Goal: Task Accomplishment & Management: Use online tool/utility

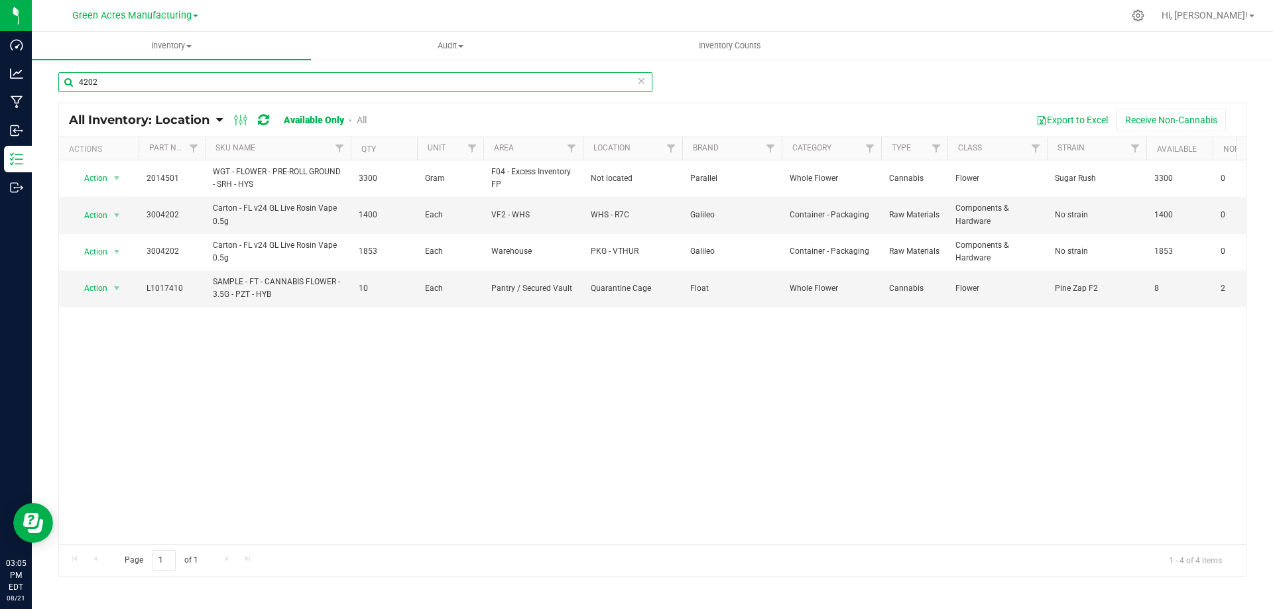
click at [243, 84] on input "4202" at bounding box center [355, 82] width 594 height 20
click at [243, 80] on input "4202" at bounding box center [355, 82] width 594 height 20
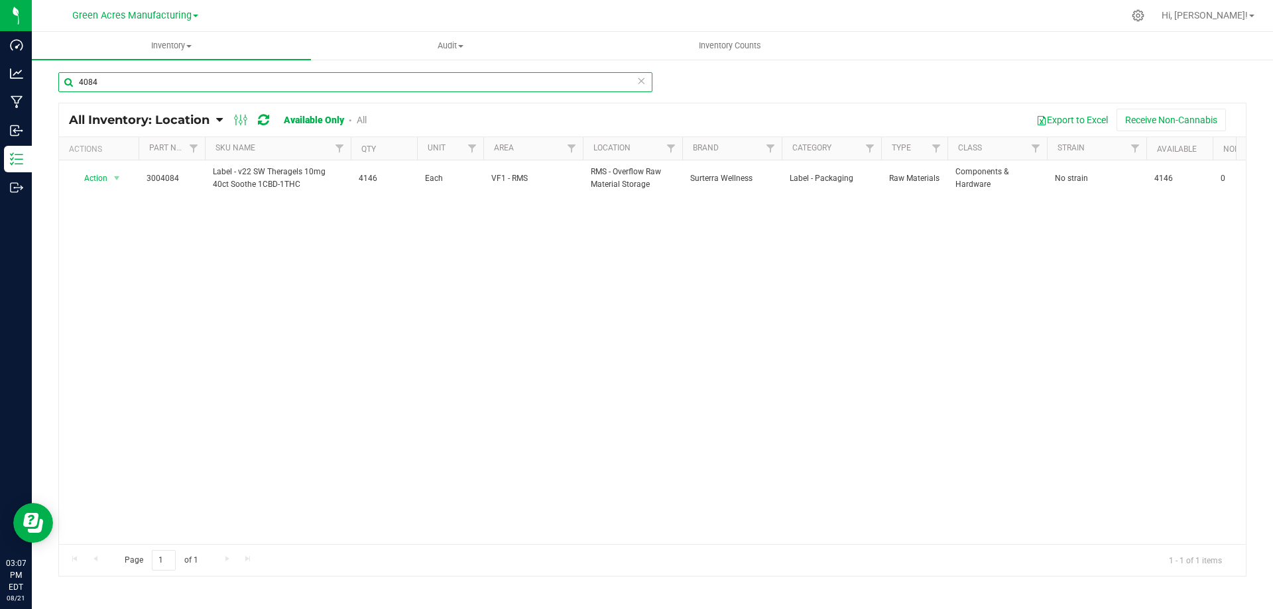
click at [185, 84] on input "4084" at bounding box center [355, 82] width 594 height 20
click at [186, 84] on input "4084" at bounding box center [355, 82] width 594 height 20
click at [209, 76] on input "2945" at bounding box center [355, 82] width 594 height 20
drag, startPoint x: 209, startPoint y: 76, endPoint x: 362, endPoint y: 71, distance: 153.3
click at [212, 76] on input "2945" at bounding box center [355, 82] width 594 height 20
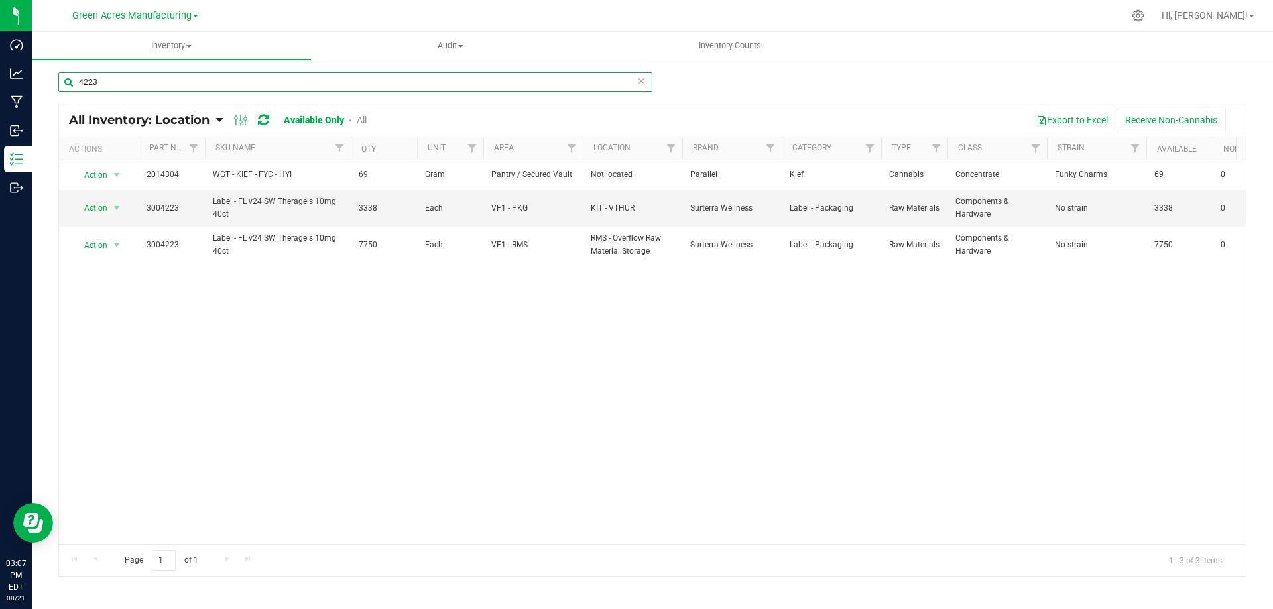
click at [220, 78] on input "4223" at bounding box center [355, 82] width 594 height 20
type input "2964"
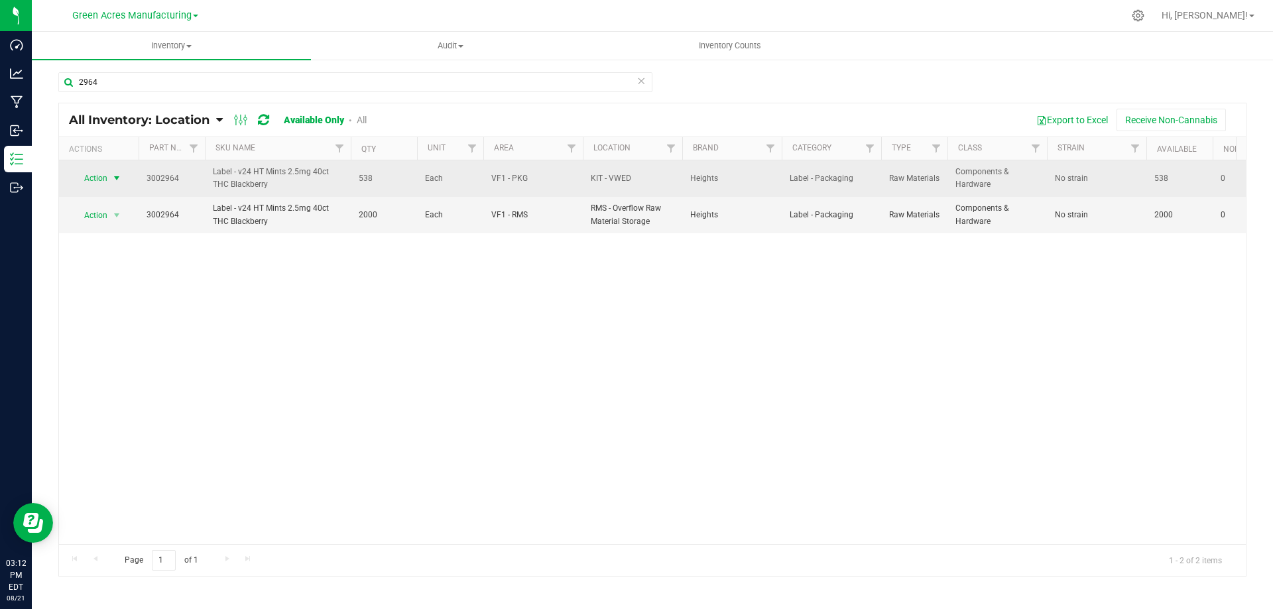
click at [116, 179] on span "select" at bounding box center [116, 178] width 11 height 11
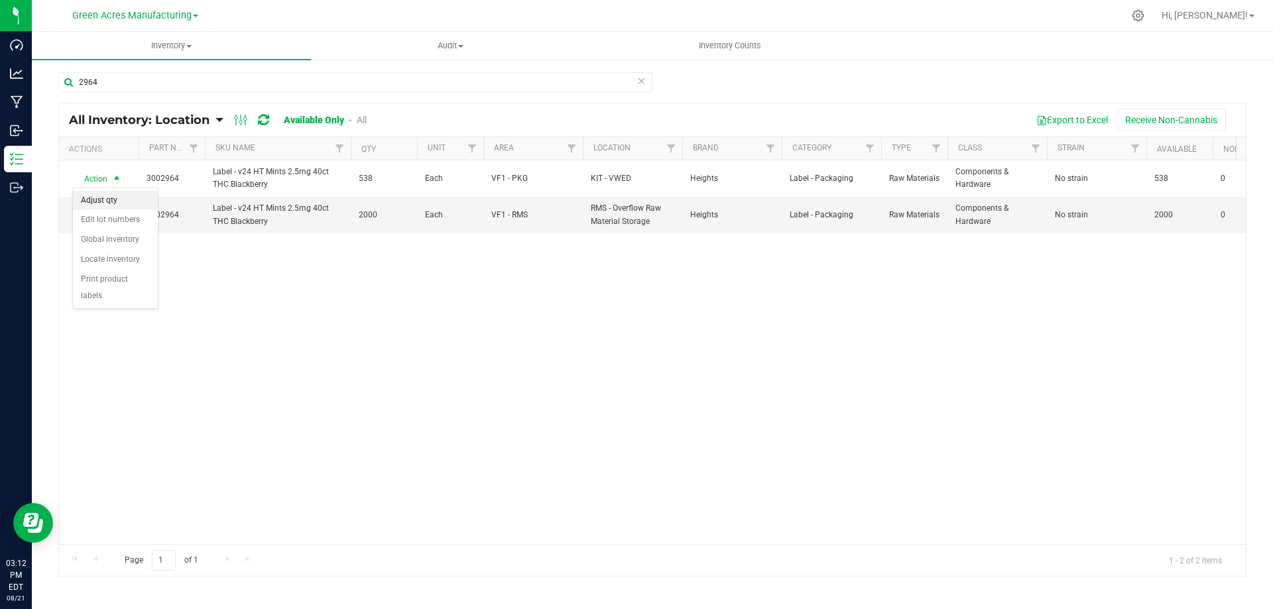
click at [124, 201] on li "Adjust qty" at bounding box center [115, 201] width 85 height 20
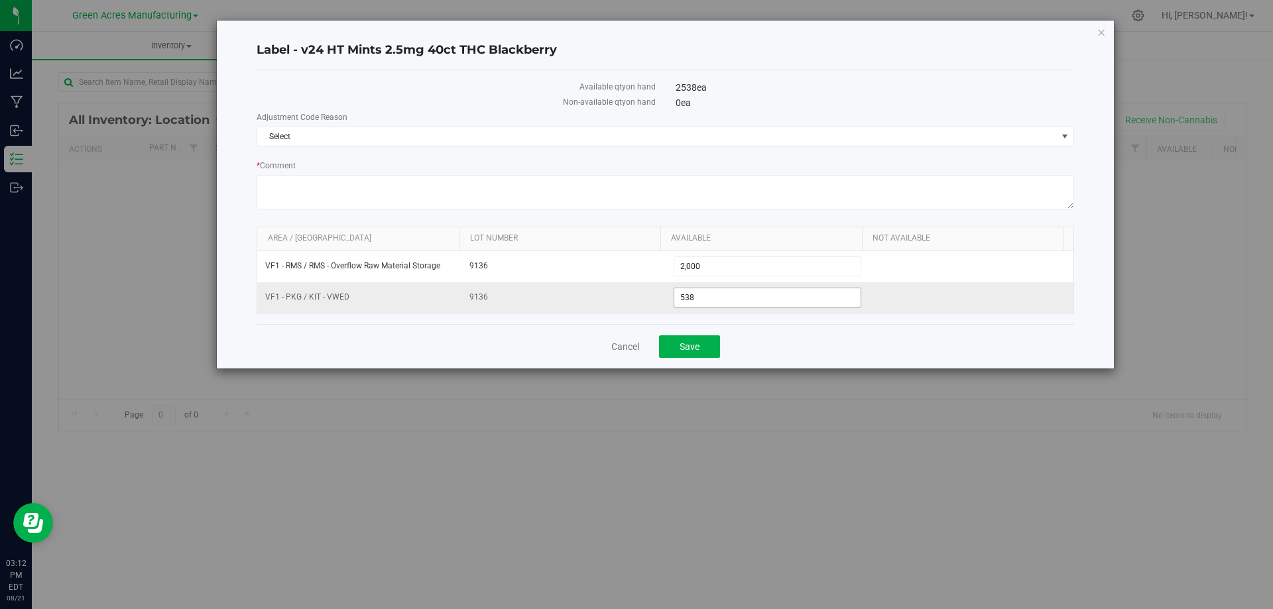
click at [723, 290] on span "538 538" at bounding box center [768, 298] width 188 height 20
click at [723, 289] on input "538" at bounding box center [767, 297] width 187 height 19
type input "509"
click at [701, 139] on span "Select" at bounding box center [657, 136] width 800 height 19
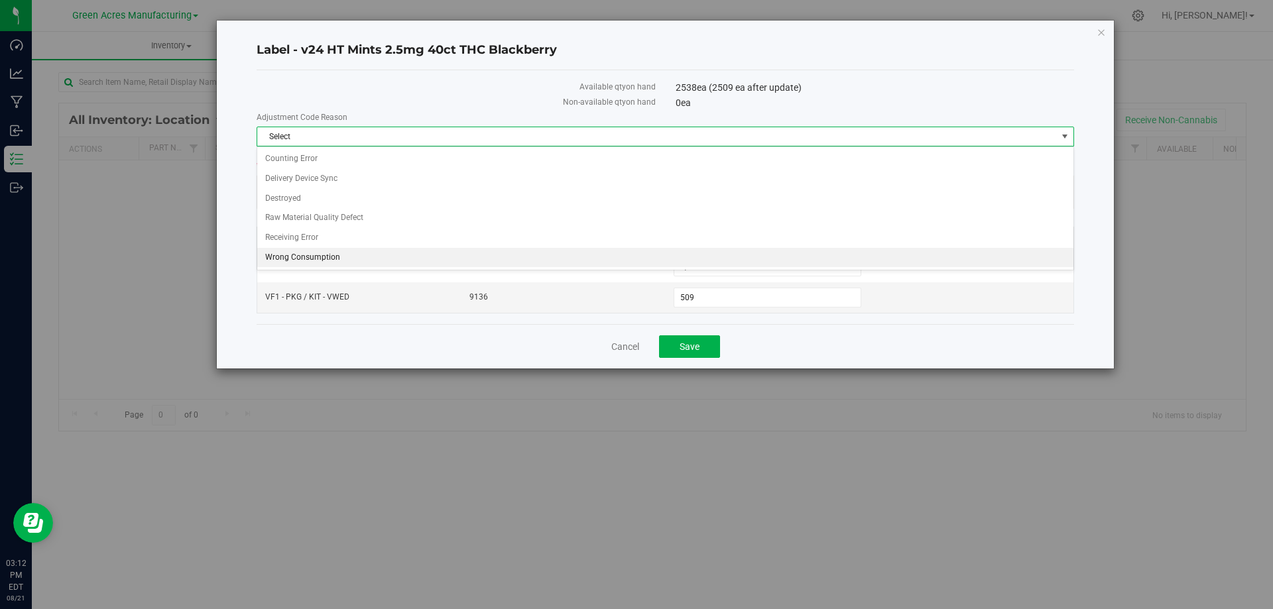
click at [334, 254] on li "Wrong Consumption" at bounding box center [665, 258] width 816 height 20
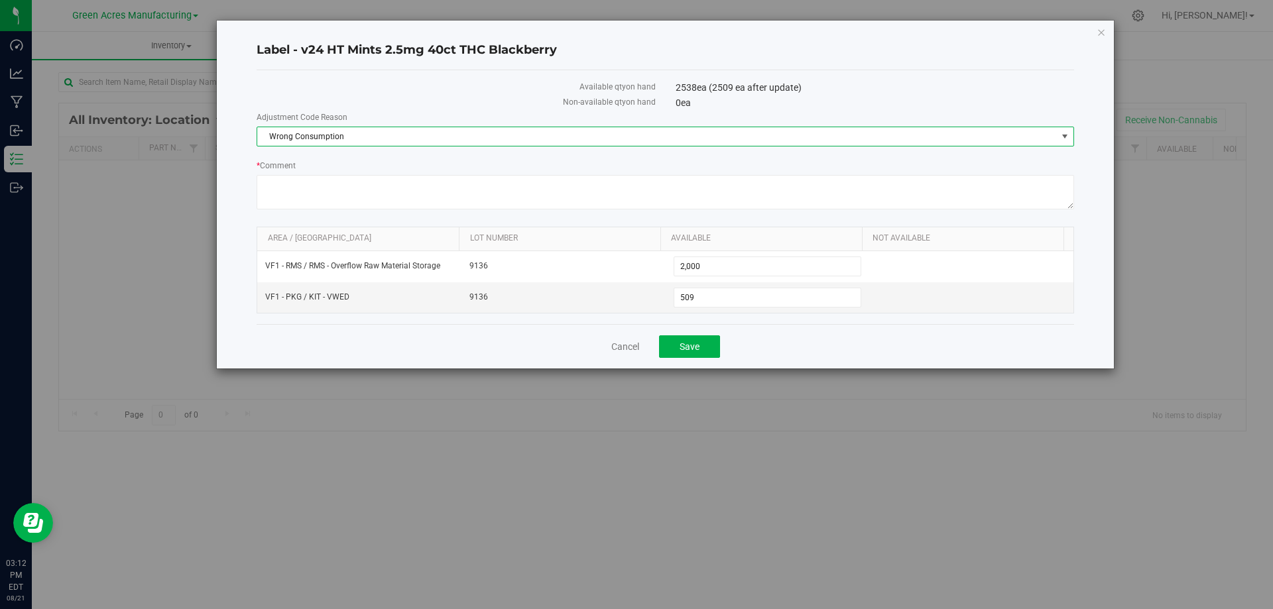
click at [801, 347] on div "Cancel Save" at bounding box center [666, 346] width 818 height 44
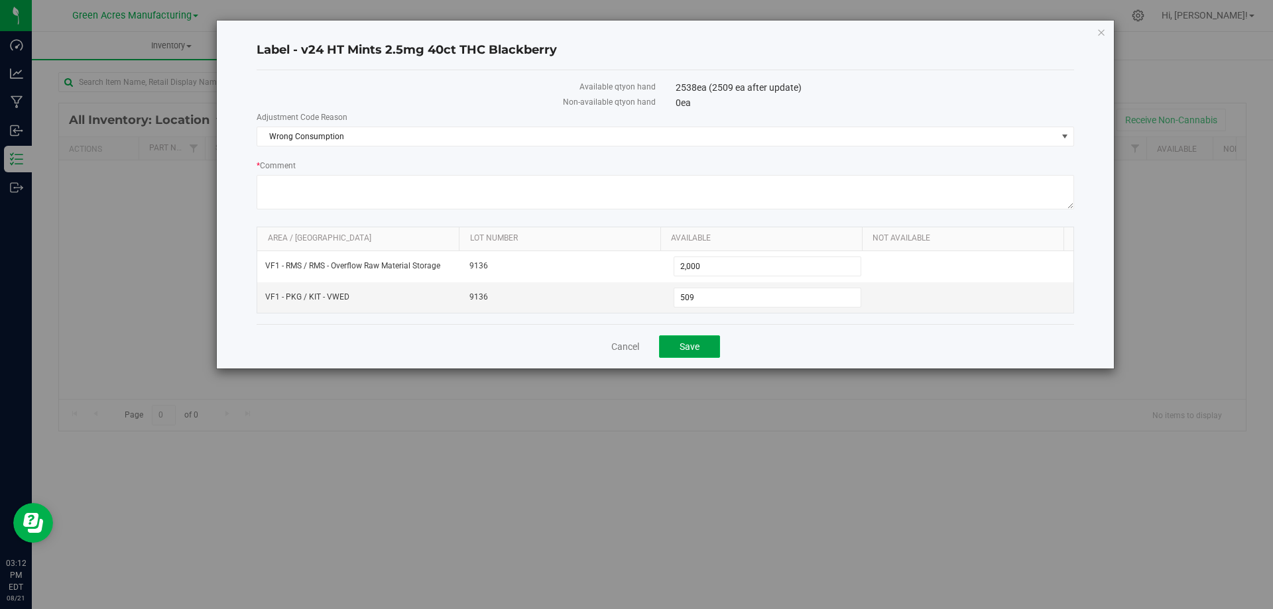
click at [689, 344] on span "Save" at bounding box center [690, 347] width 20 height 11
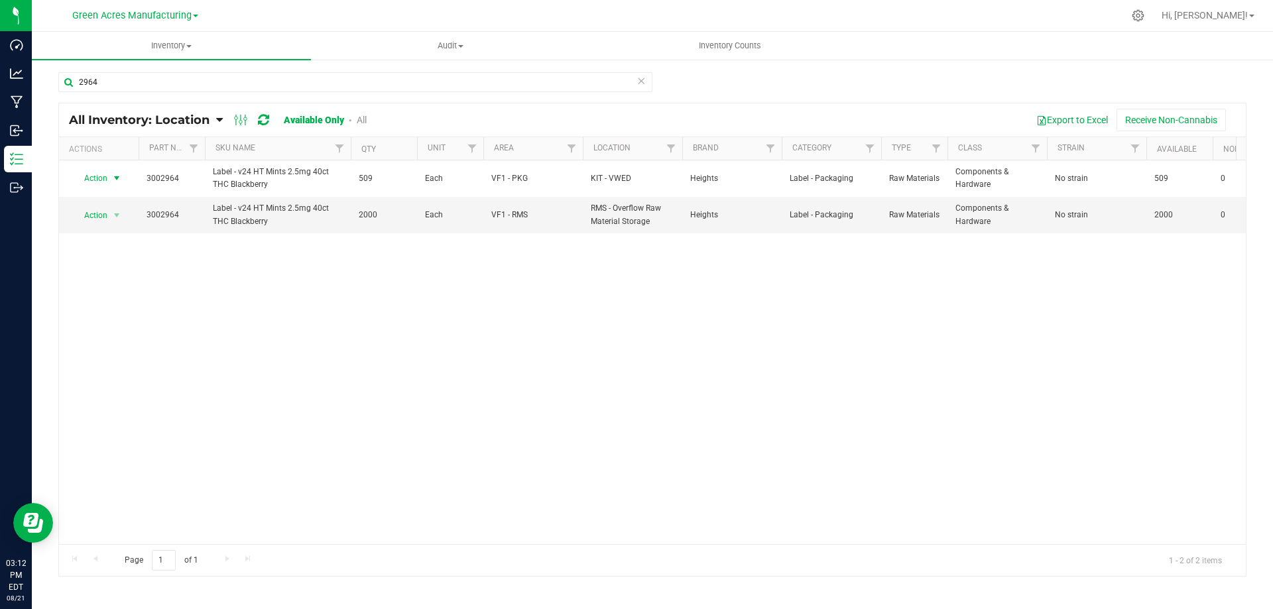
click at [113, 174] on span "select" at bounding box center [116, 178] width 11 height 11
click at [117, 263] on li "Locate inventory" at bounding box center [115, 260] width 85 height 20
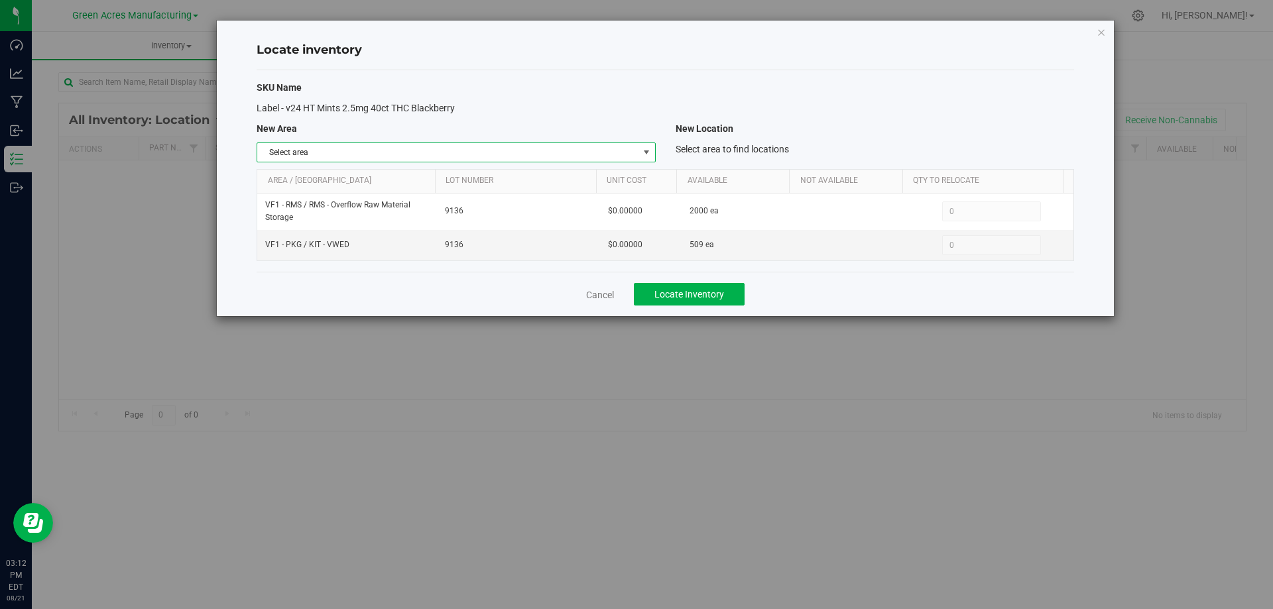
click at [645, 157] on span "select" at bounding box center [646, 152] width 11 height 11
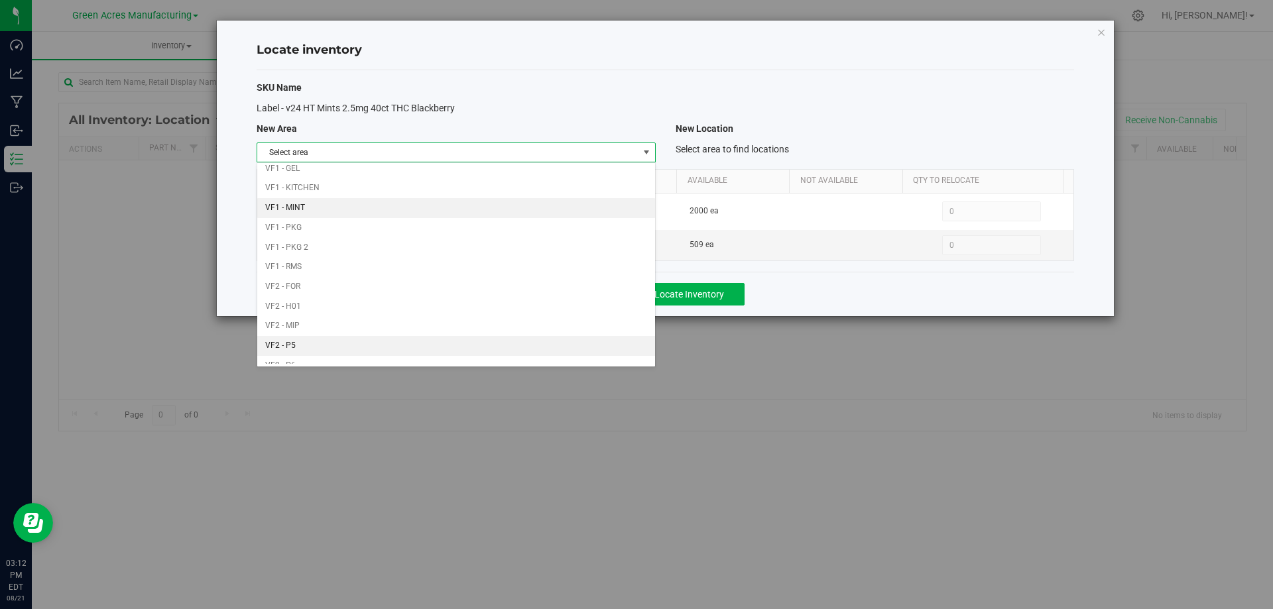
scroll to position [649, 0]
click at [444, 337] on li "VF2 - WHS" at bounding box center [455, 335] width 397 height 20
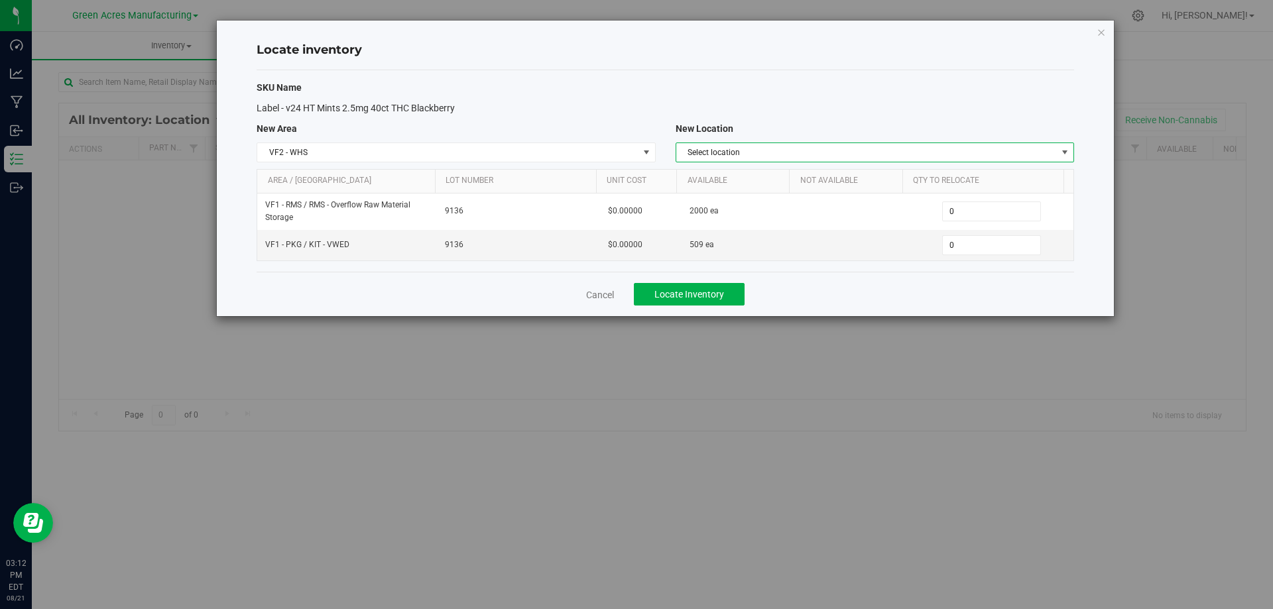
click at [940, 143] on span "Select location" at bounding box center [875, 153] width 399 height 20
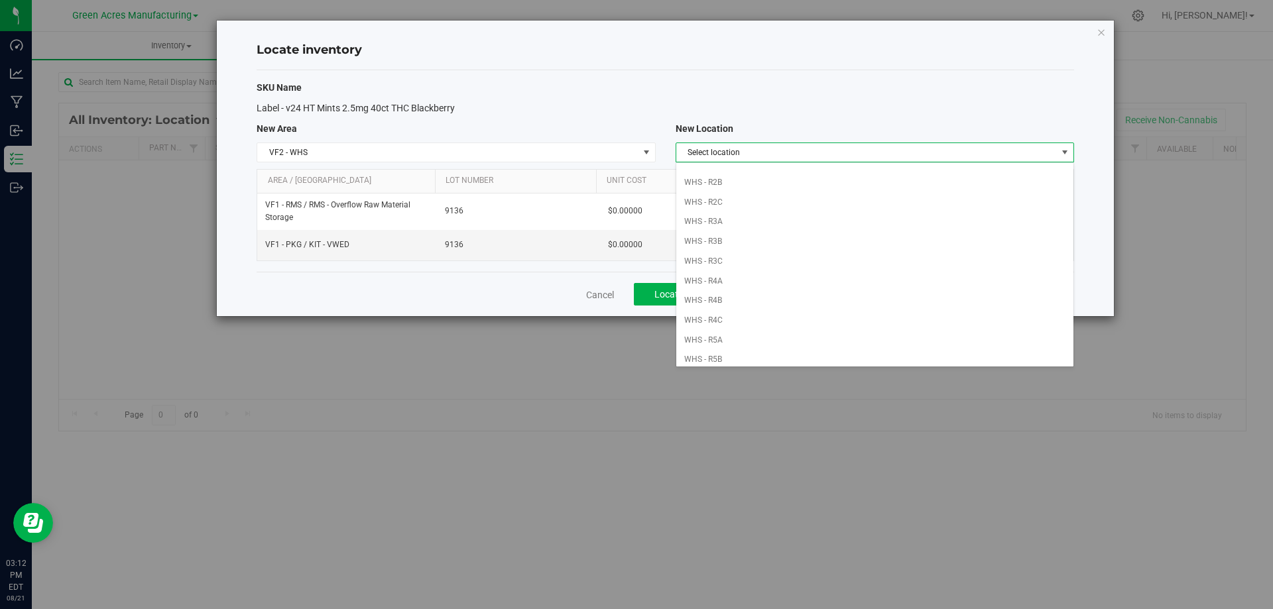
scroll to position [0, 0]
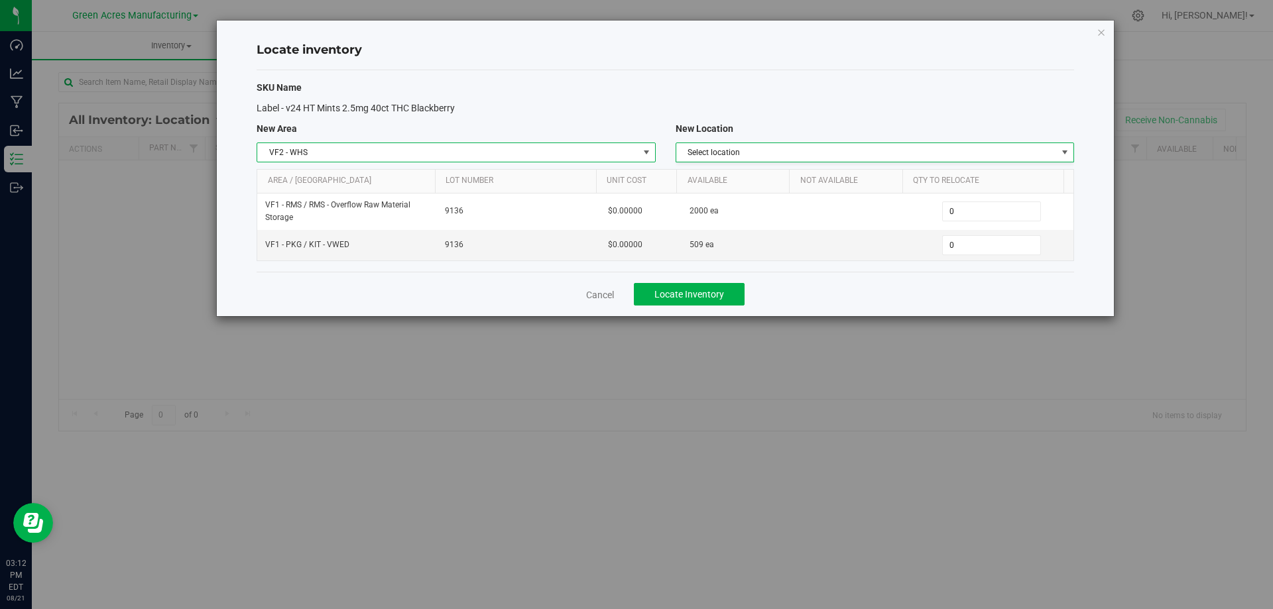
click at [599, 149] on span "VF2 - WHS" at bounding box center [447, 152] width 381 height 19
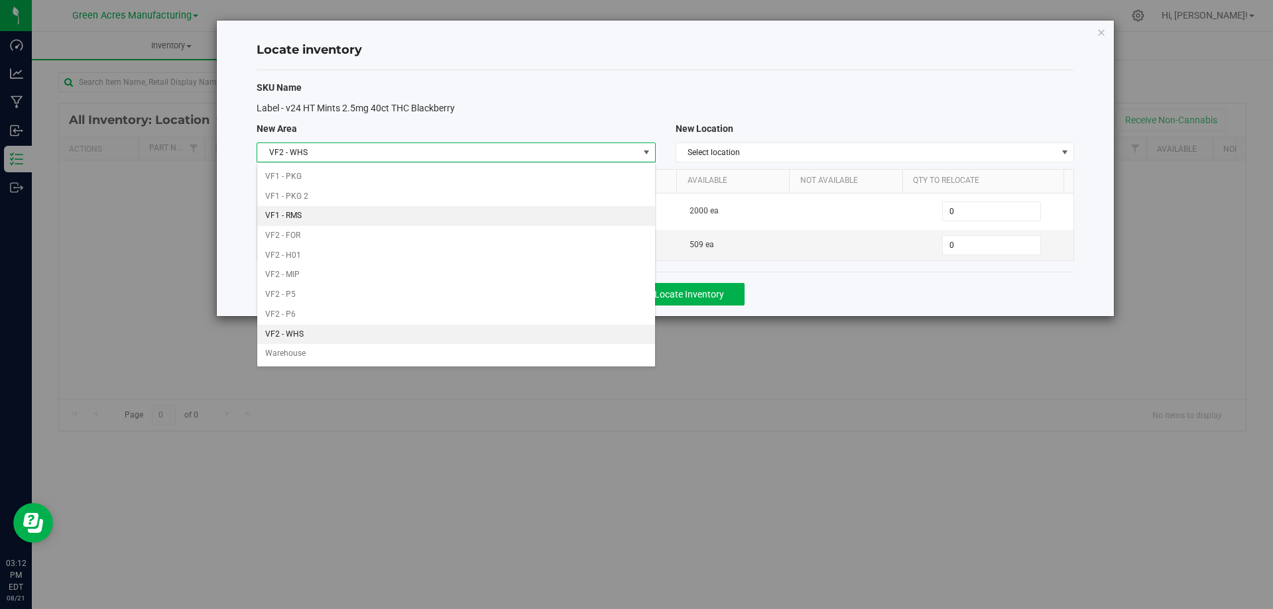
click at [346, 213] on li "VF1 - RMS" at bounding box center [455, 216] width 397 height 20
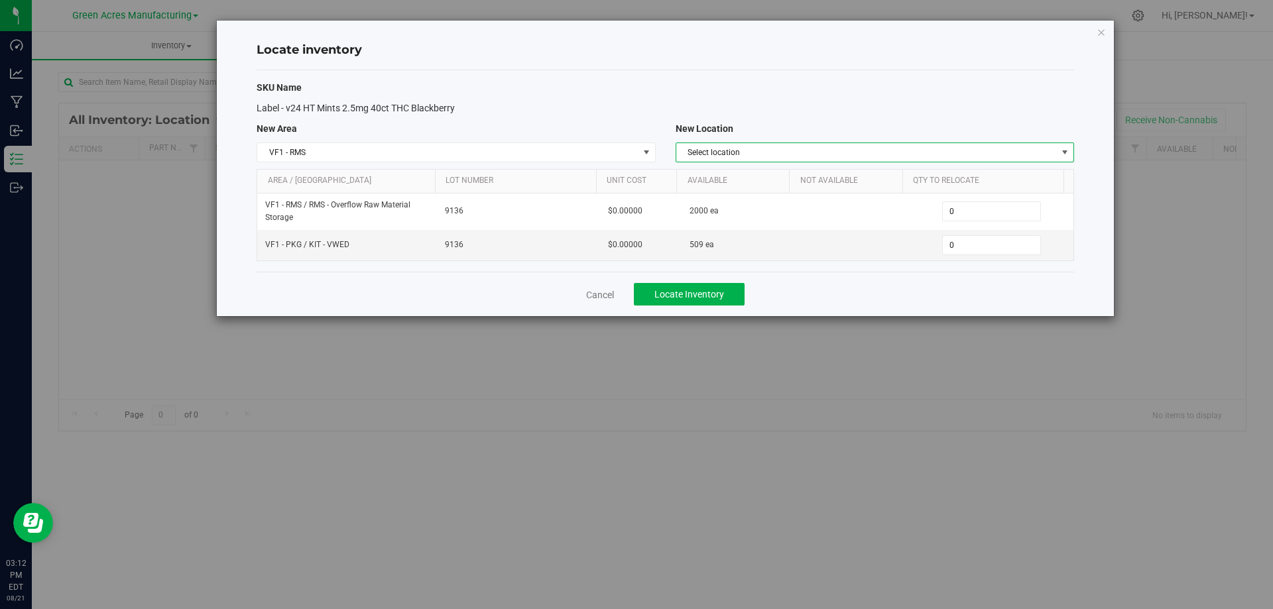
click at [832, 157] on span "Select location" at bounding box center [866, 152] width 381 height 19
click at [783, 179] on li "RMS - Overflow Raw Material Storage" at bounding box center [874, 175] width 397 height 20
click at [999, 253] on span "0 0" at bounding box center [991, 245] width 99 height 20
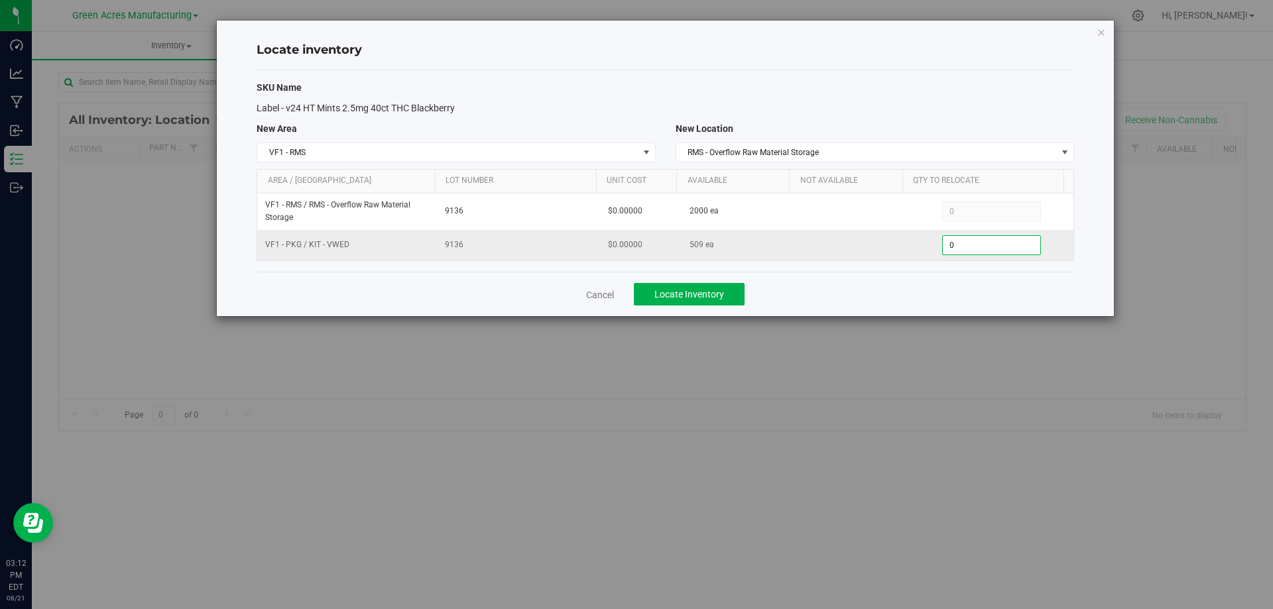
click at [999, 252] on input "0" at bounding box center [991, 245] width 97 height 19
type input "509"
click at [684, 293] on span "Locate Inventory" at bounding box center [690, 294] width 70 height 11
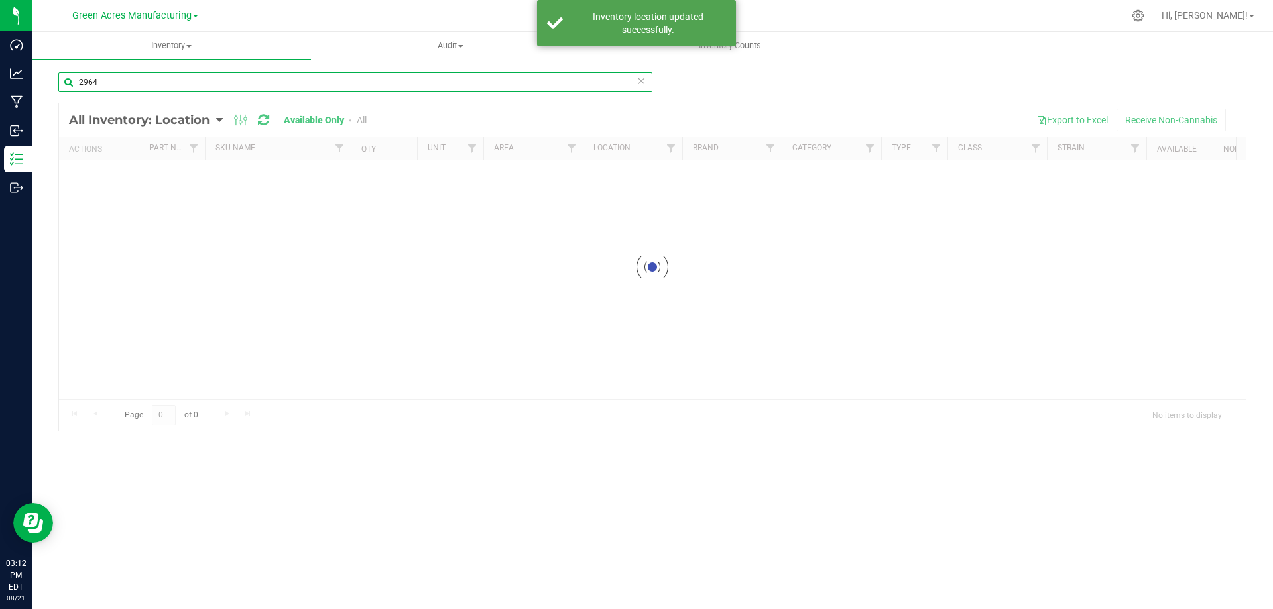
click at [158, 82] on input "2964" at bounding box center [355, 82] width 594 height 20
drag, startPoint x: 158, startPoint y: 82, endPoint x: 221, endPoint y: 71, distance: 63.3
click at [159, 82] on input "2964" at bounding box center [355, 82] width 594 height 20
type input "5"
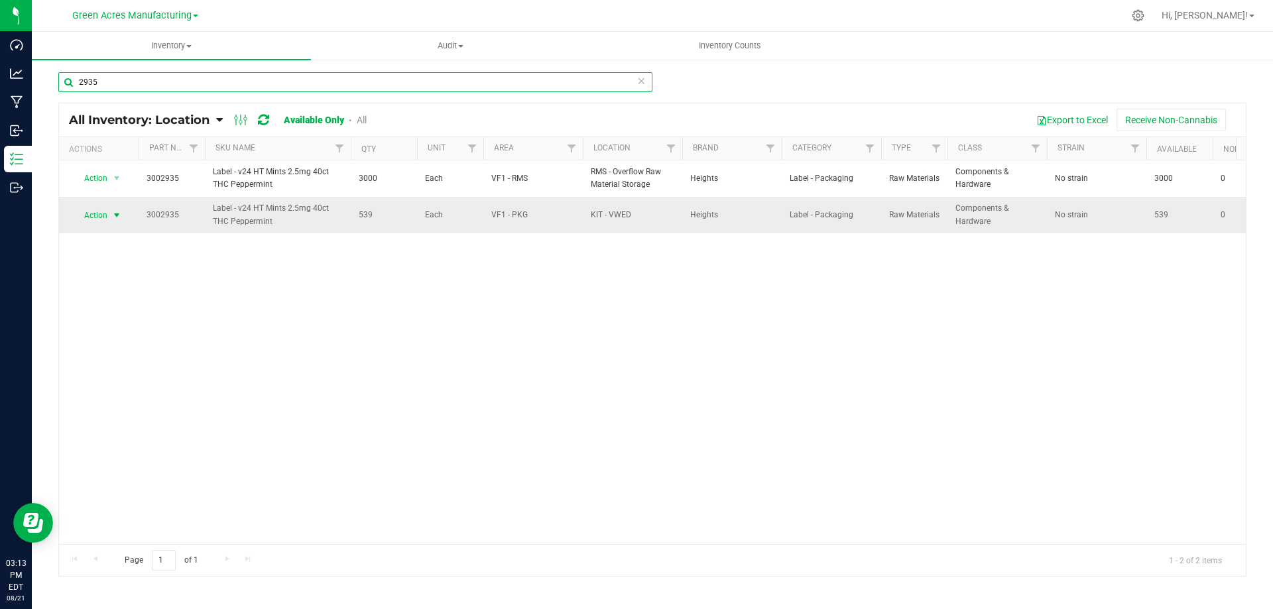
type input "2935"
click at [113, 208] on span "select" at bounding box center [117, 215] width 17 height 19
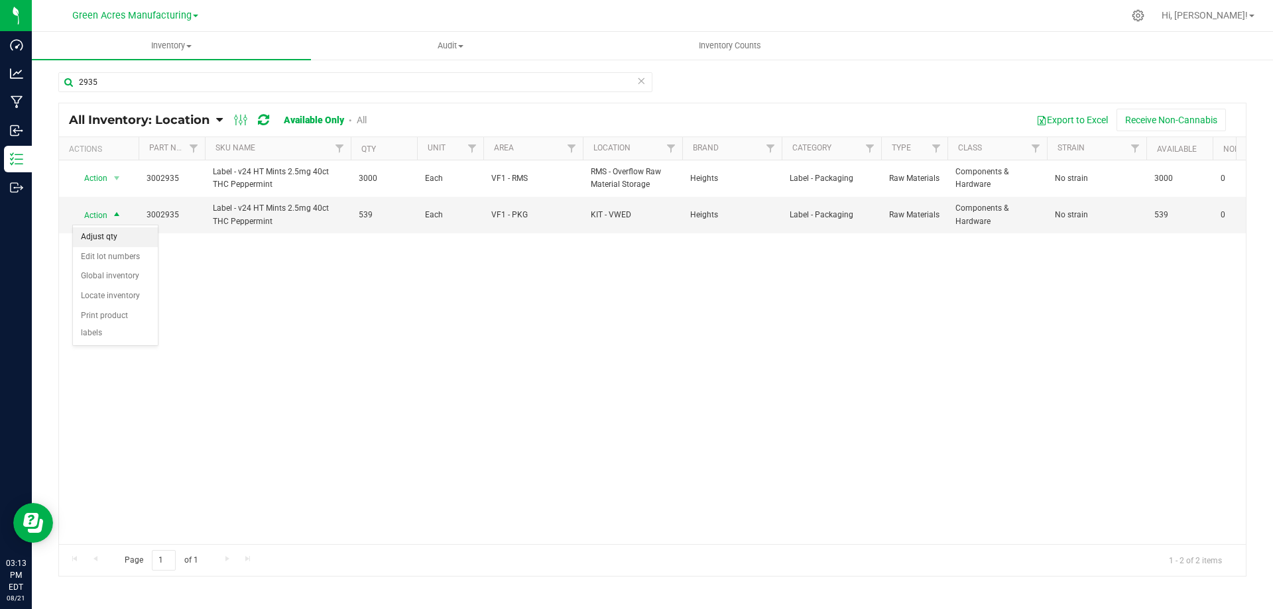
click at [120, 225] on div "Action Adjust qty Edit lot numbers Global inventory Locate inventory Print prod…" at bounding box center [115, 285] width 86 height 121
click at [120, 240] on li "Adjust qty" at bounding box center [115, 237] width 85 height 20
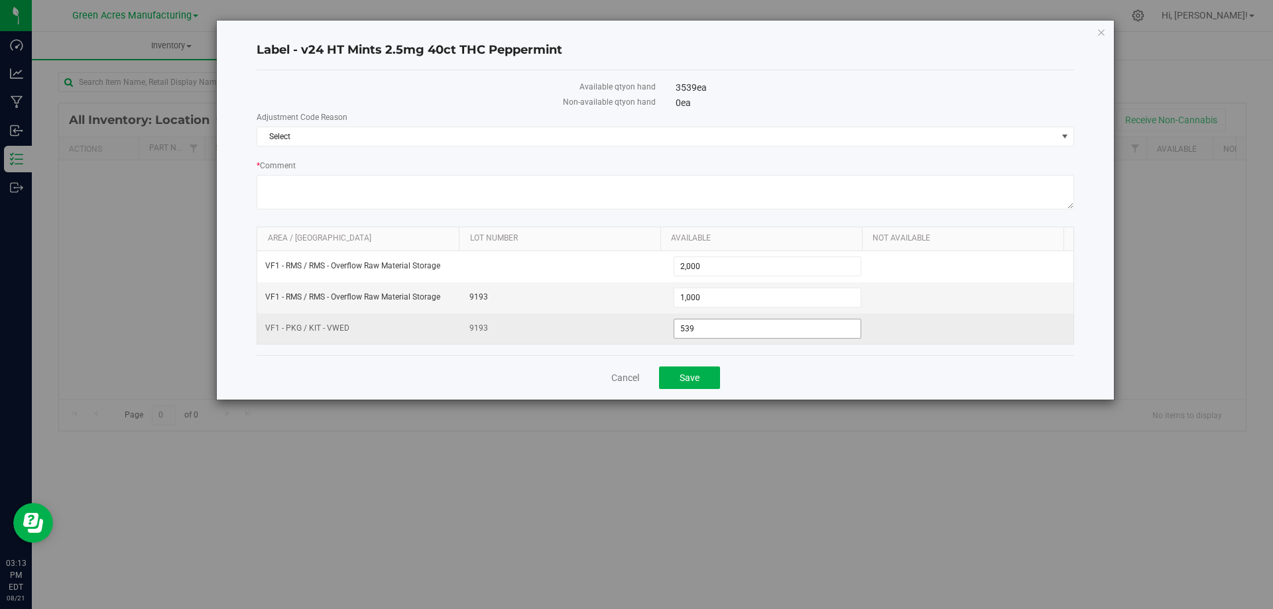
click at [714, 324] on span "539 539" at bounding box center [768, 329] width 188 height 20
click at [717, 326] on input "539" at bounding box center [767, 329] width 187 height 19
type input "480"
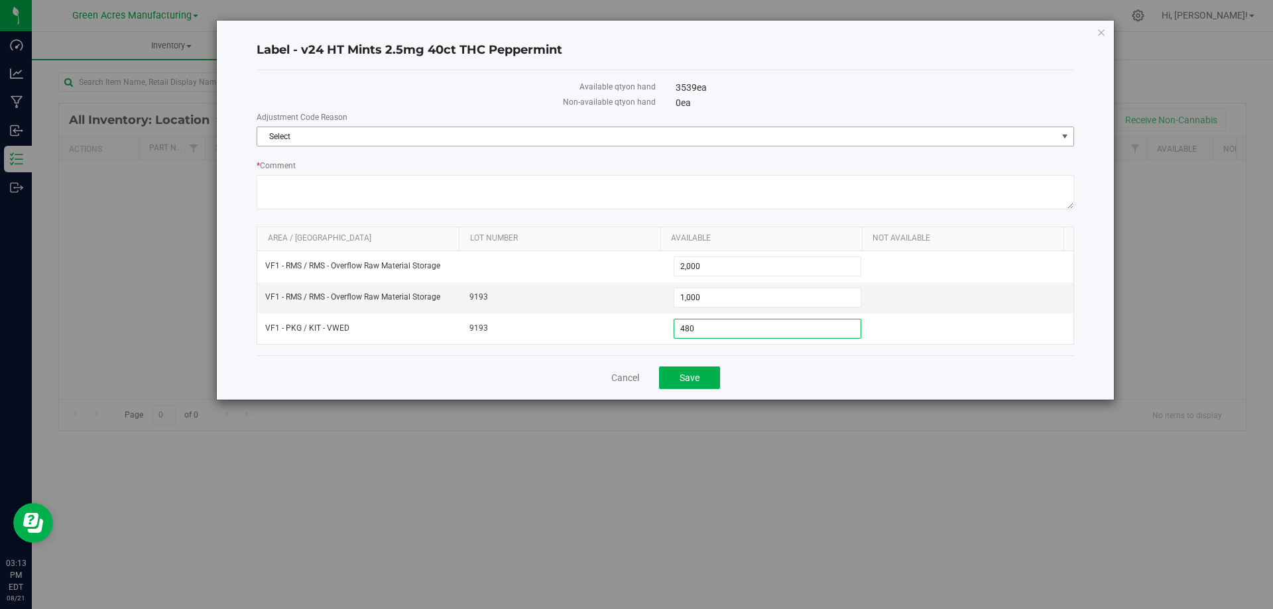
type input "480"
click at [786, 138] on span "Select" at bounding box center [657, 136] width 800 height 19
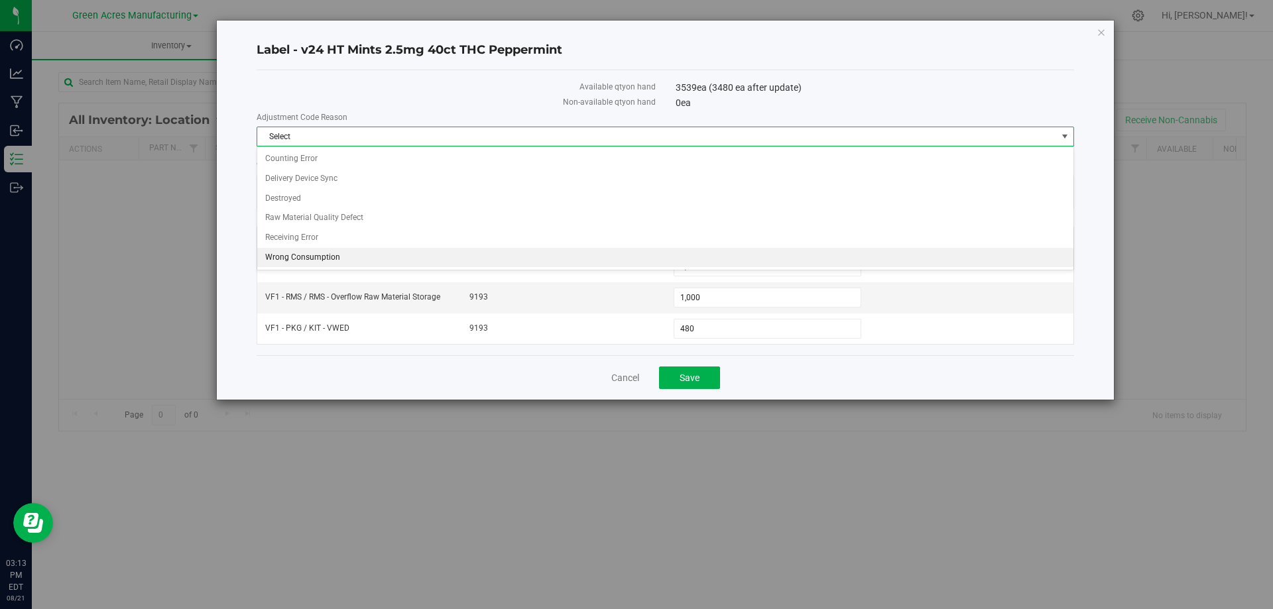
click at [369, 260] on li "Wrong Consumption" at bounding box center [665, 258] width 816 height 20
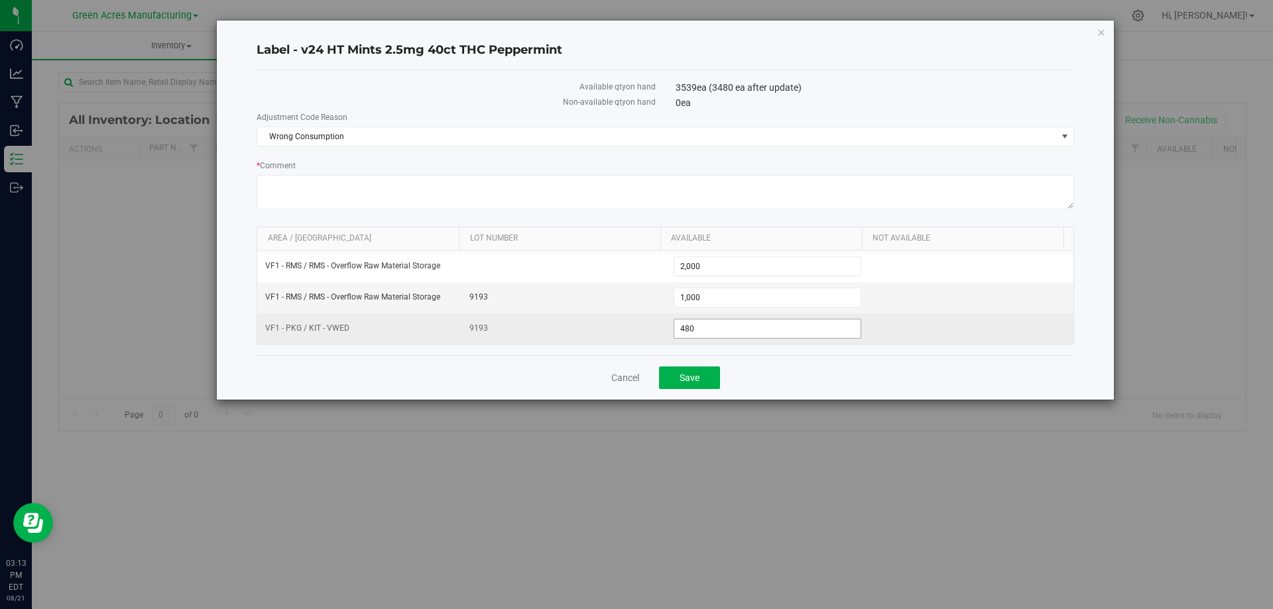
click at [839, 338] on span "480 480" at bounding box center [768, 329] width 188 height 20
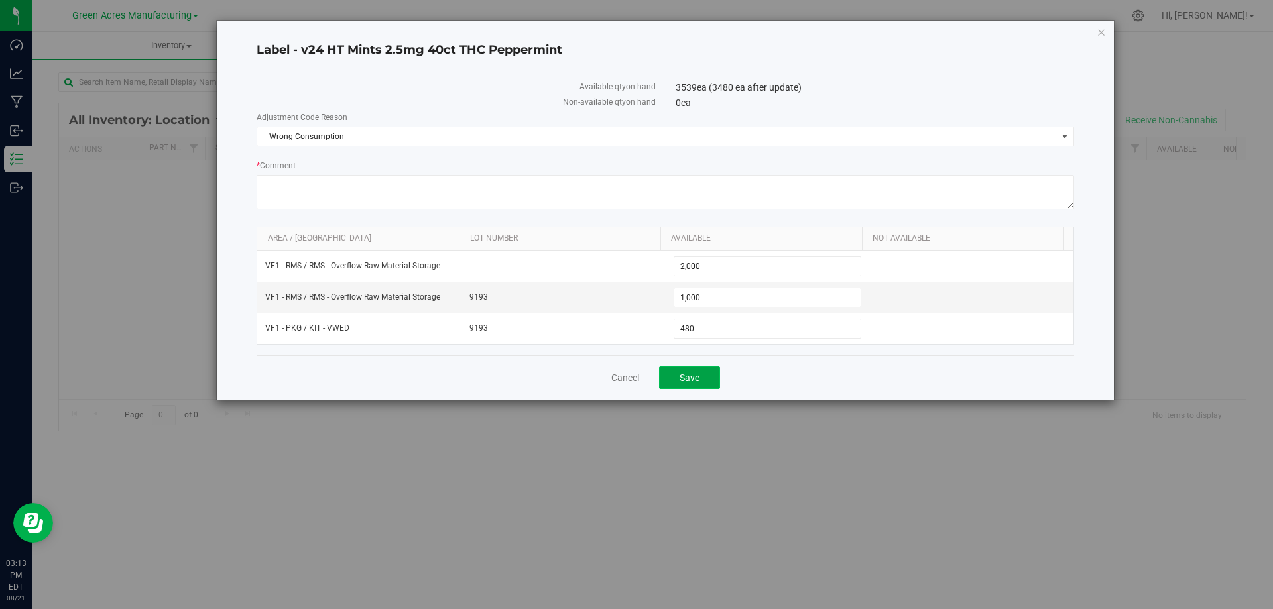
click at [690, 379] on span "Save" at bounding box center [690, 378] width 20 height 11
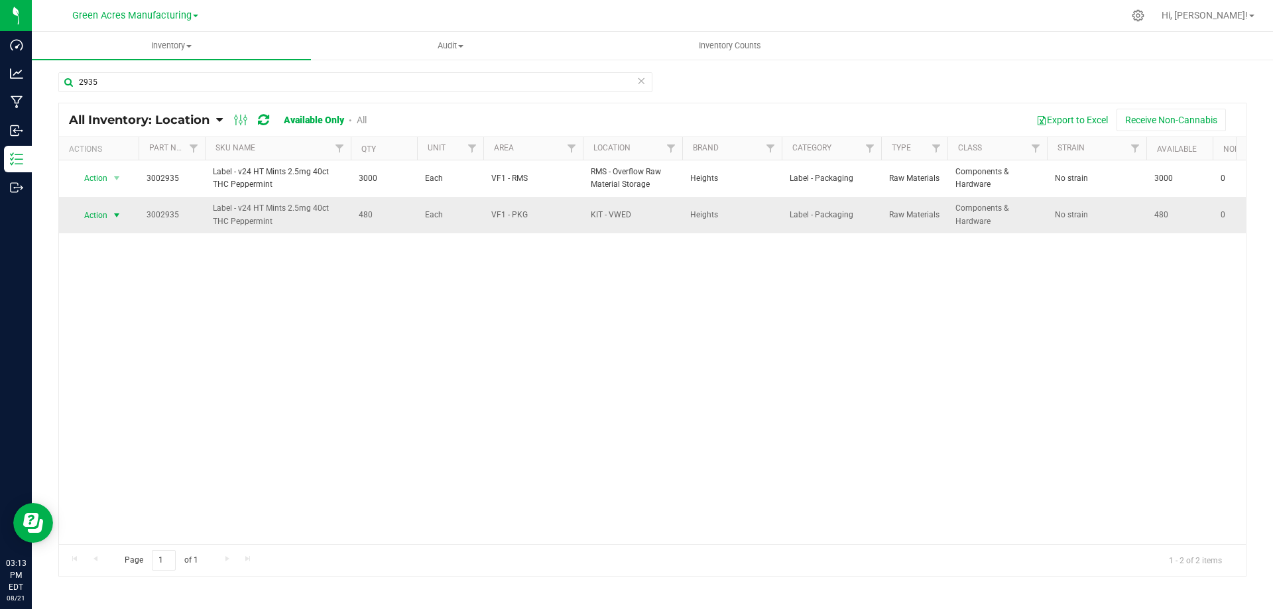
click at [117, 215] on span "select" at bounding box center [116, 215] width 11 height 11
click at [127, 290] on li "Locate inventory" at bounding box center [115, 296] width 85 height 20
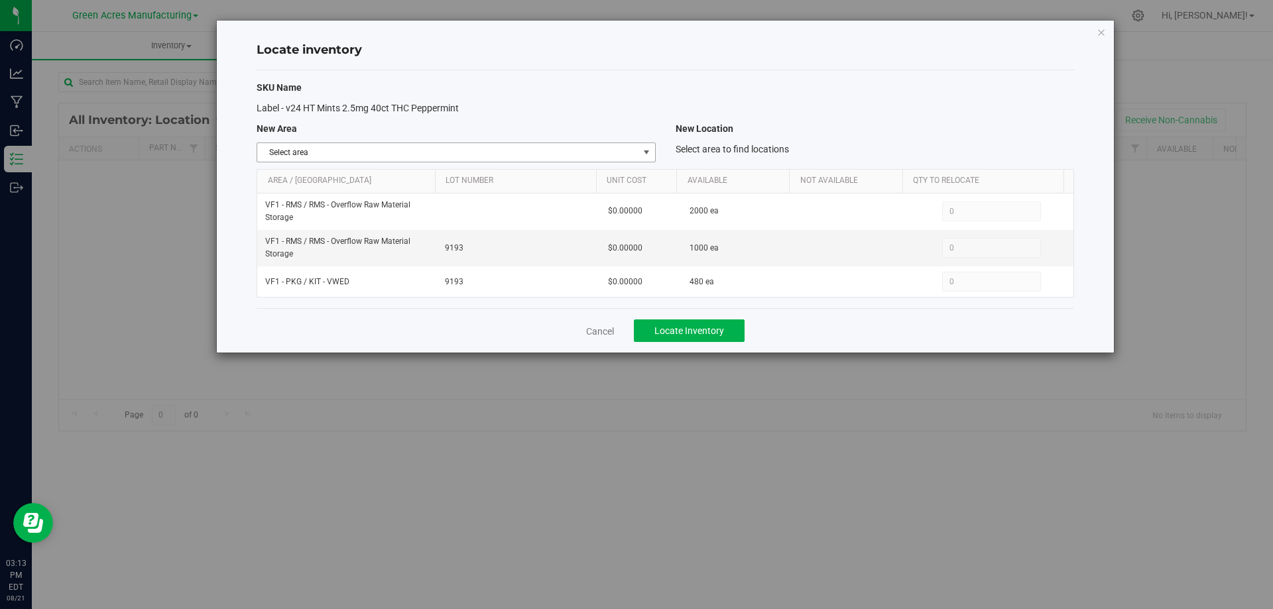
click at [650, 153] on span "select" at bounding box center [646, 152] width 11 height 11
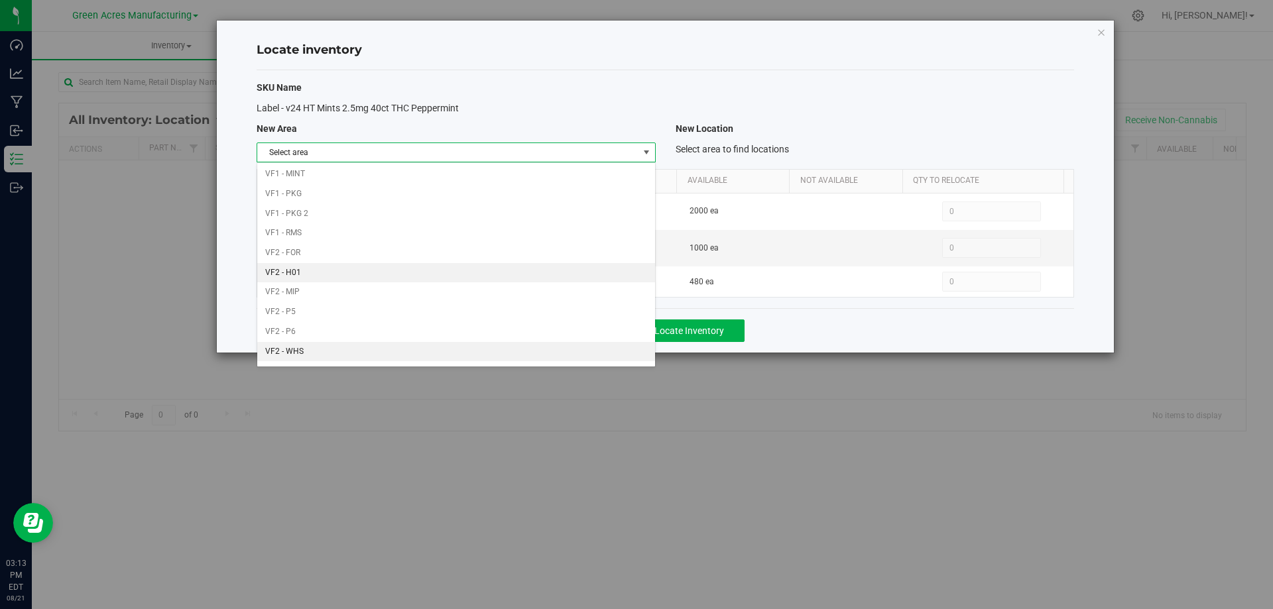
scroll to position [649, 0]
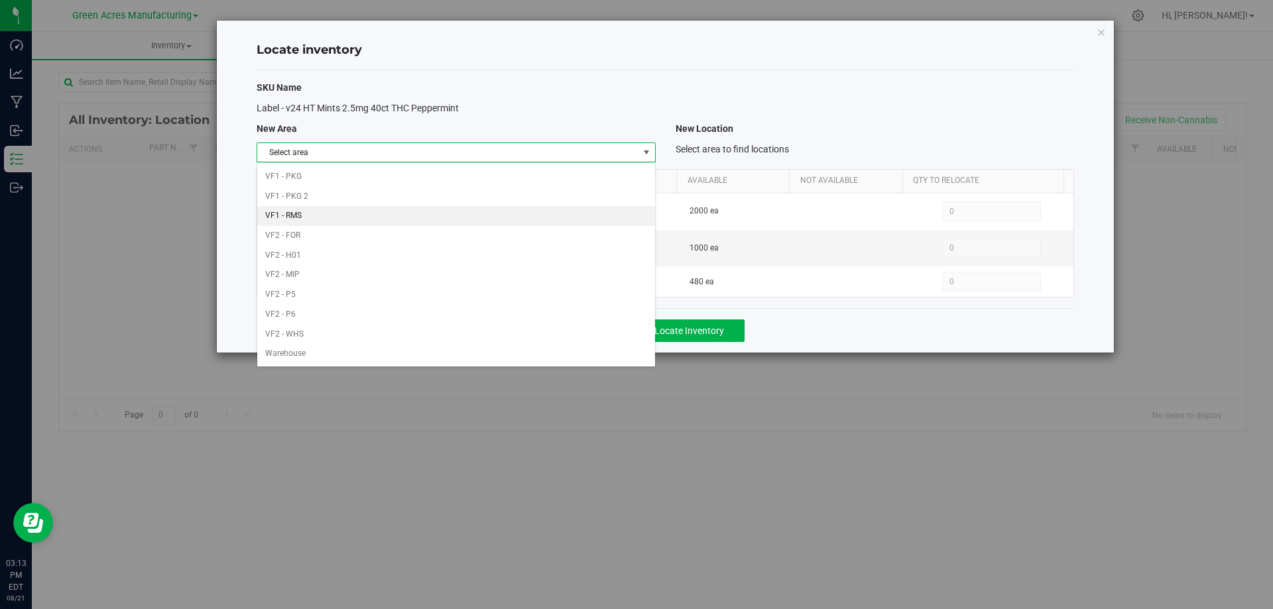
click at [446, 216] on li "VF1 - RMS" at bounding box center [455, 216] width 397 height 20
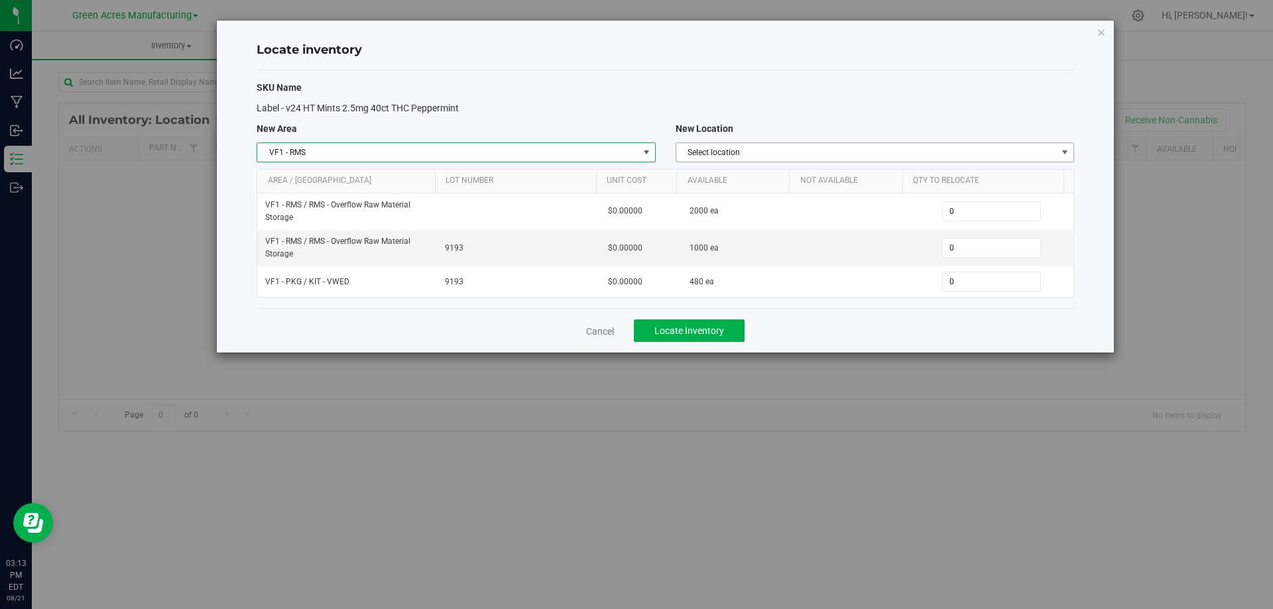
click at [876, 151] on span "Select location" at bounding box center [866, 152] width 381 height 19
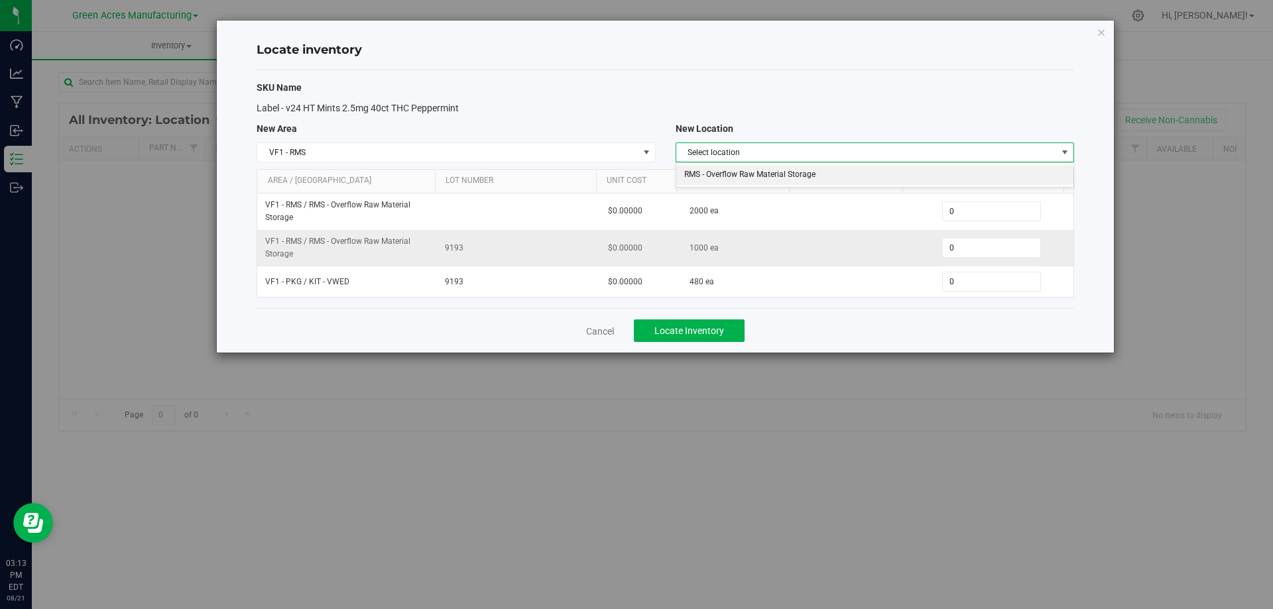
click at [826, 172] on li "RMS - Overflow Raw Material Storage" at bounding box center [874, 175] width 397 height 20
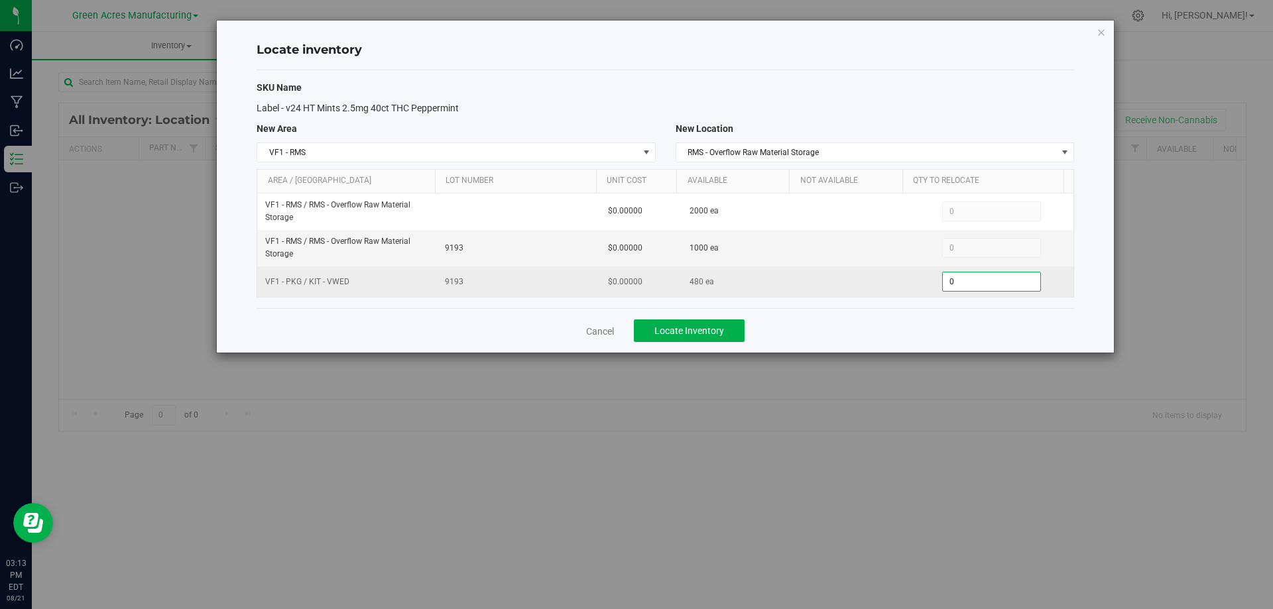
click at [979, 279] on span "0 0" at bounding box center [991, 282] width 99 height 20
click at [979, 279] on input "0" at bounding box center [991, 282] width 97 height 19
type input "480"
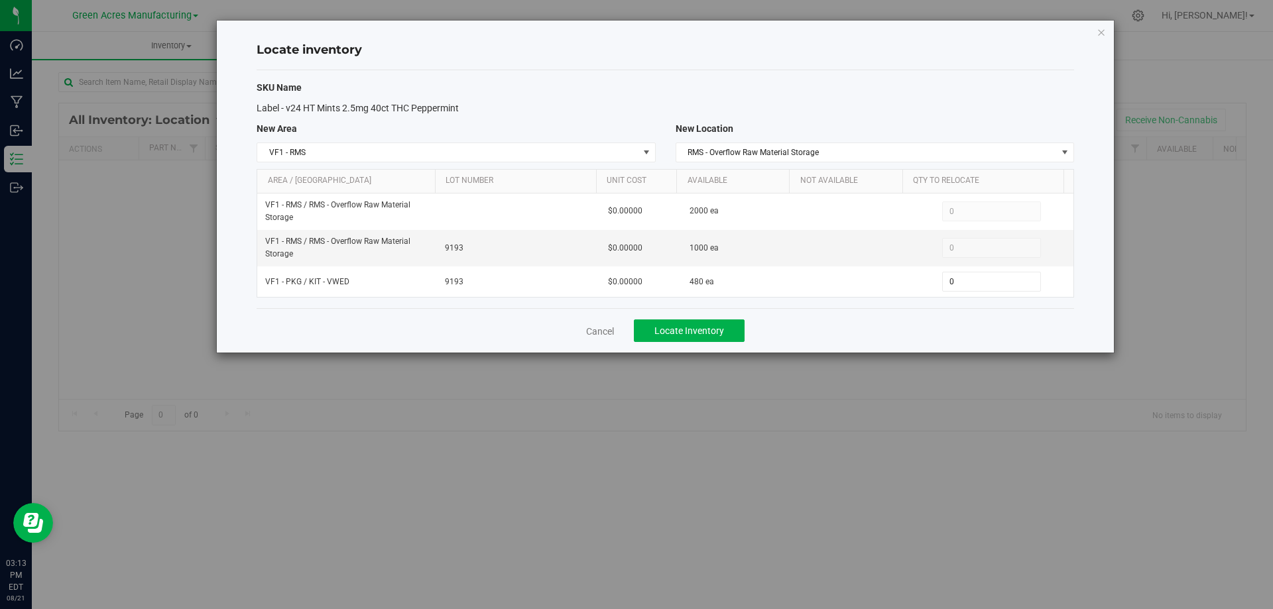
type input "480"
drag, startPoint x: 862, startPoint y: 320, endPoint x: 688, endPoint y: 316, distance: 173.8
click at [861, 320] on div "Cancel Locate Inventory" at bounding box center [666, 330] width 818 height 44
drag, startPoint x: 666, startPoint y: 321, endPoint x: 675, endPoint y: 328, distance: 11.3
click at [668, 323] on button "Locate Inventory" at bounding box center [689, 331] width 111 height 23
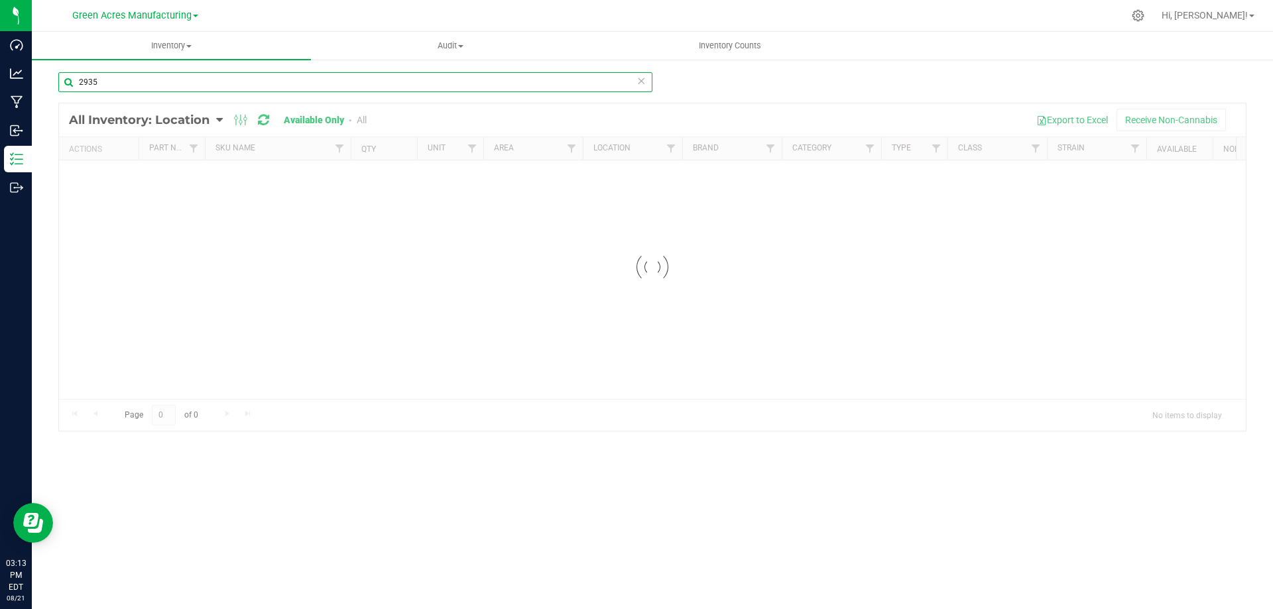
click at [346, 83] on input "2935" at bounding box center [355, 82] width 594 height 20
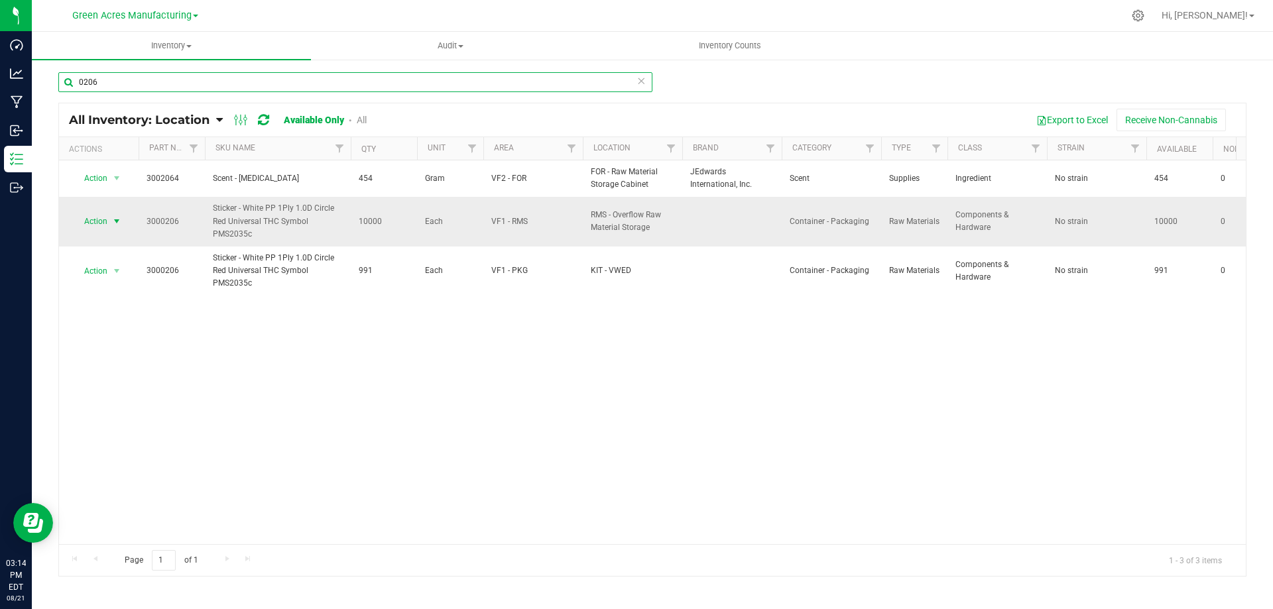
type input "0206"
click at [113, 217] on span "select" at bounding box center [116, 221] width 11 height 11
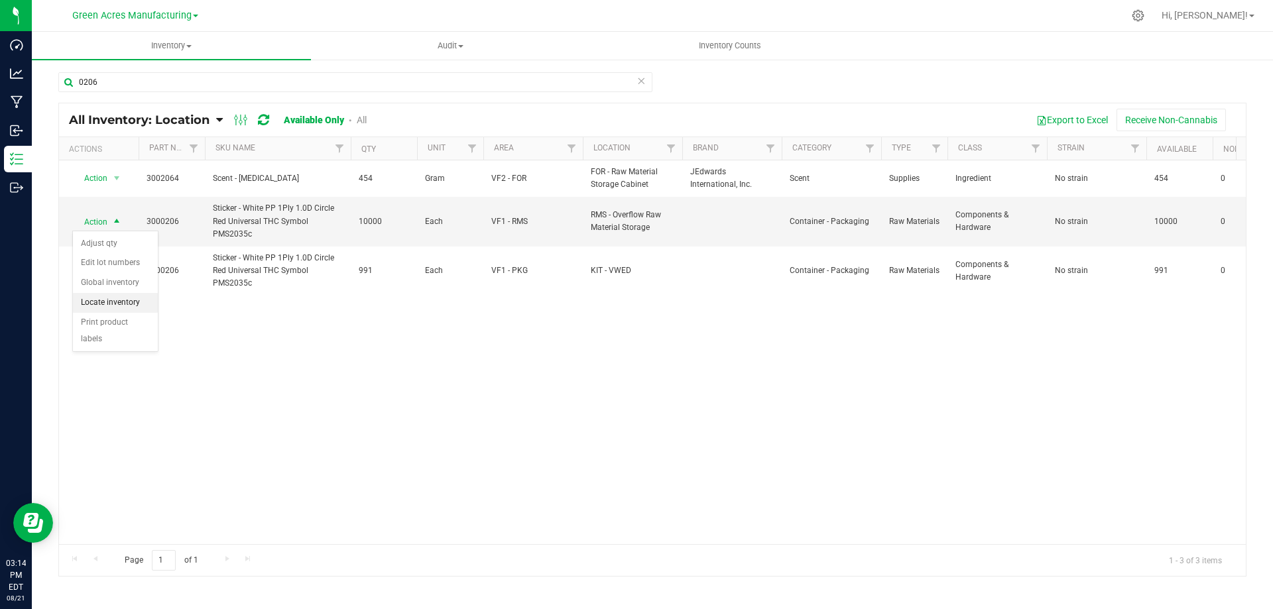
drag, startPoint x: 105, startPoint y: 306, endPoint x: 120, endPoint y: 303, distance: 14.8
click at [105, 305] on li "Locate inventory" at bounding box center [115, 303] width 85 height 20
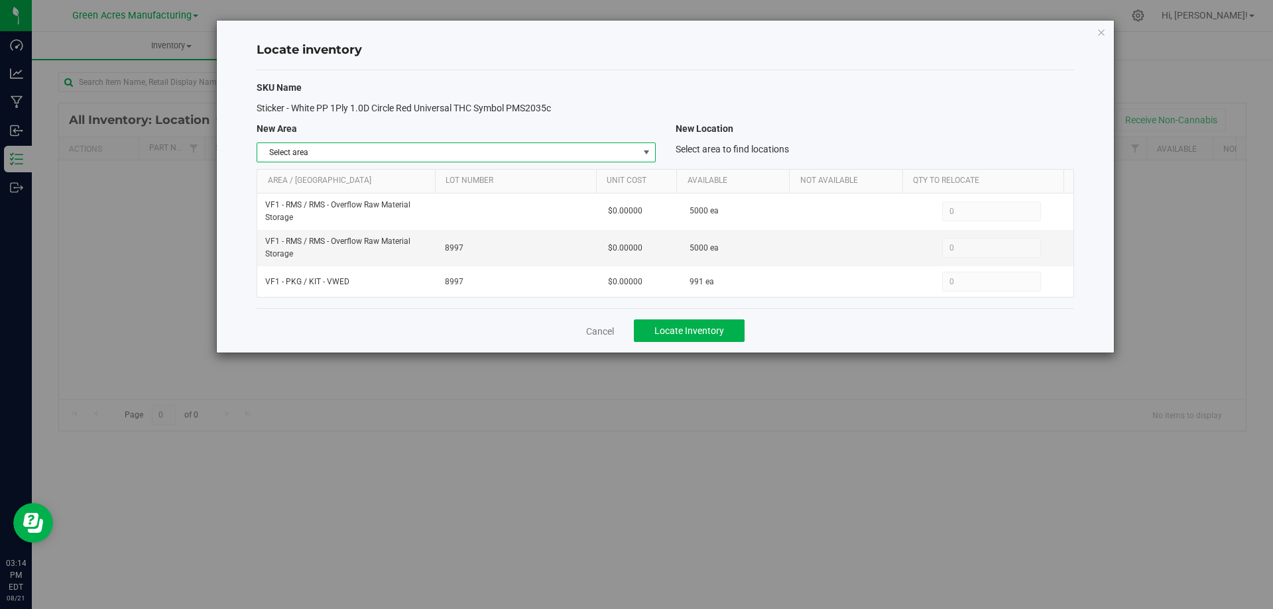
click at [633, 155] on span "Select area" at bounding box center [447, 152] width 381 height 19
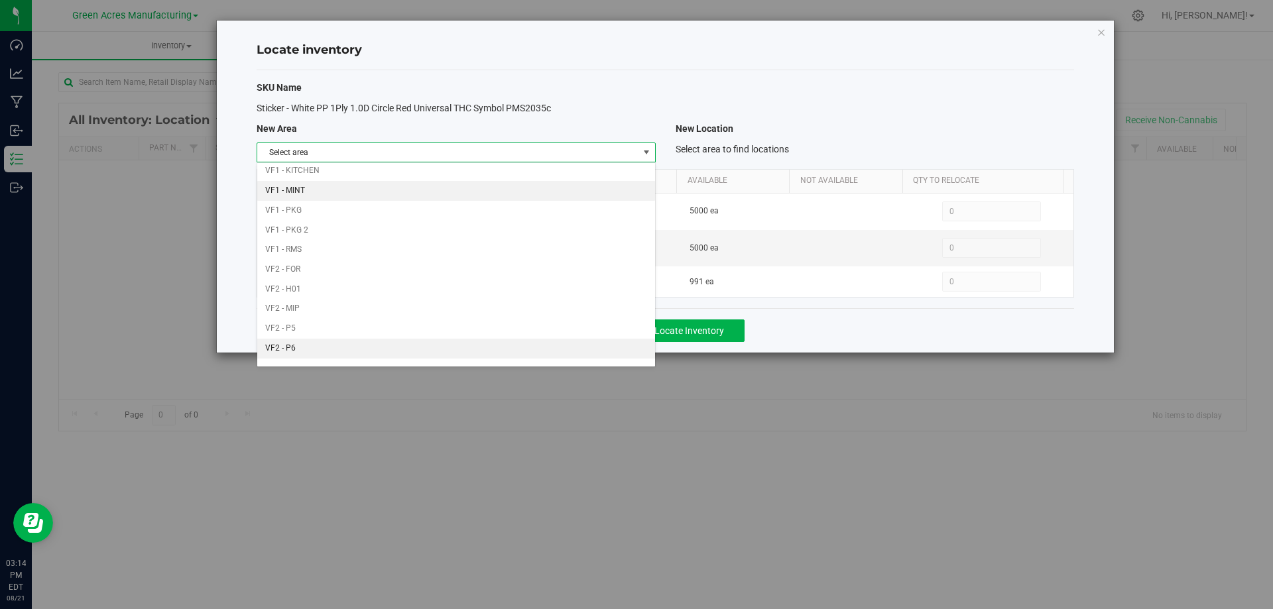
scroll to position [649, 0]
click at [334, 171] on li "VF1 - PKG" at bounding box center [455, 177] width 397 height 20
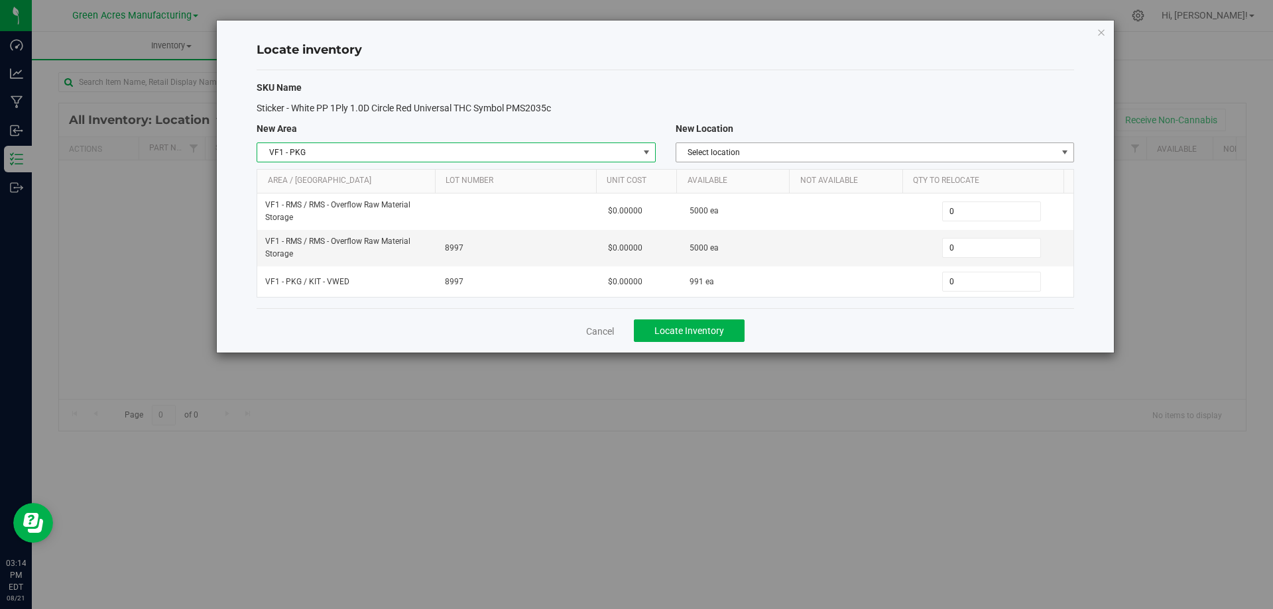
click at [805, 147] on span "Select location" at bounding box center [866, 152] width 381 height 19
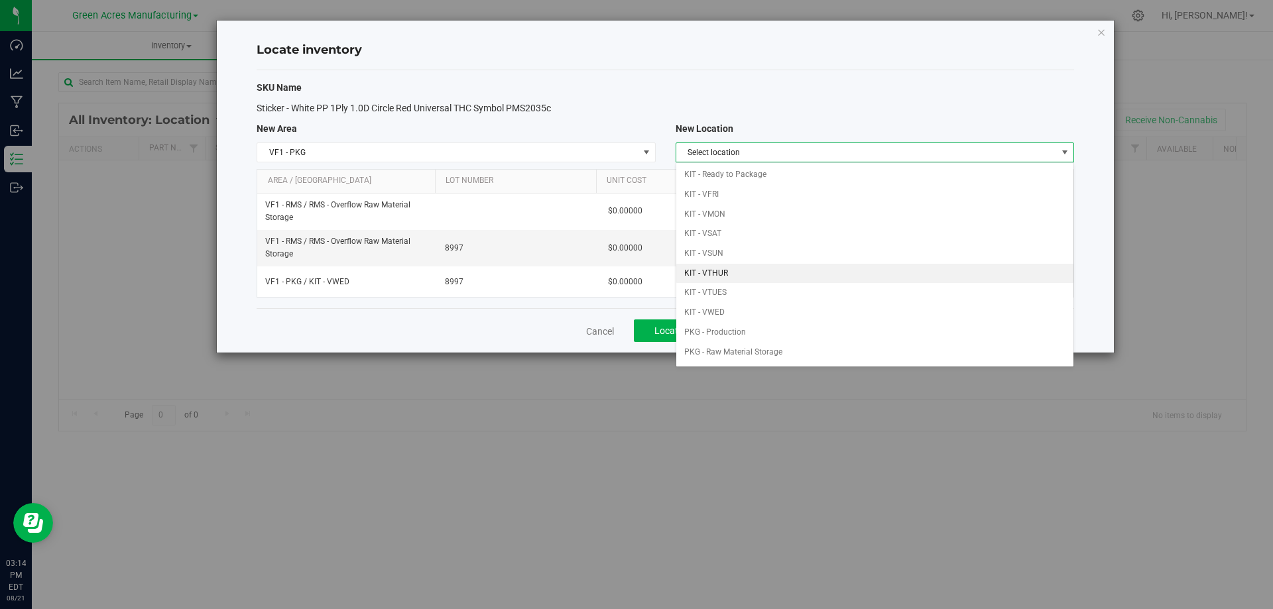
click at [759, 271] on li "KIT - VTHUR" at bounding box center [874, 274] width 397 height 20
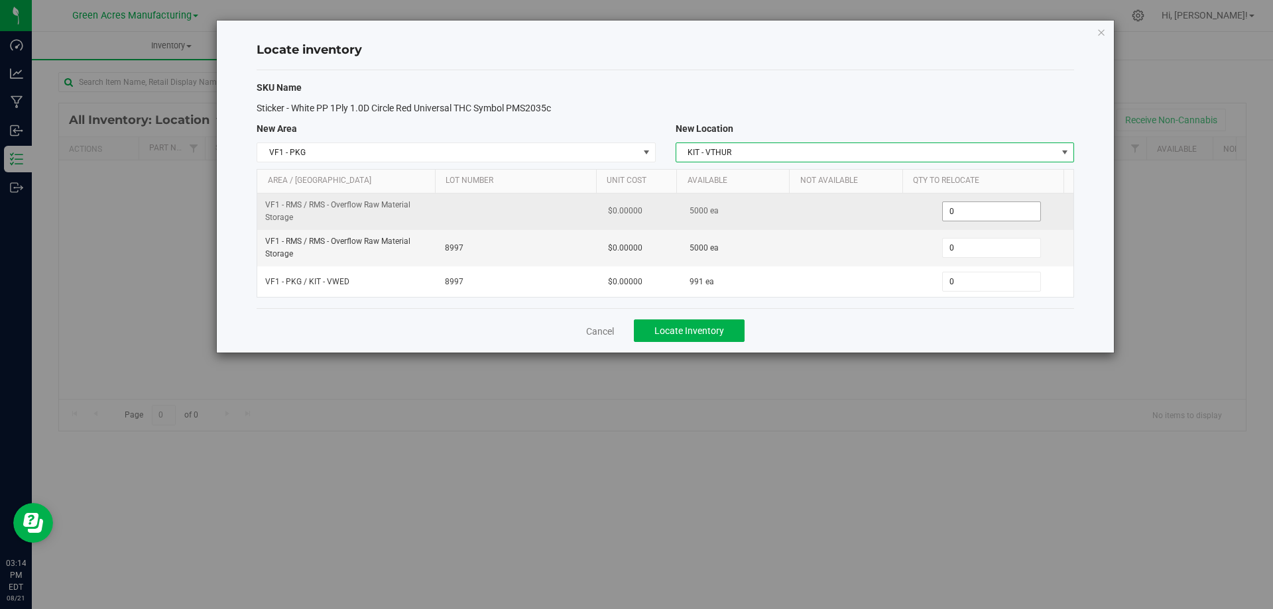
click at [974, 210] on span "0 0" at bounding box center [991, 212] width 99 height 20
click at [0, 0] on input "0" at bounding box center [0, 0] width 0 height 0
type input "1000"
type input "1,000"
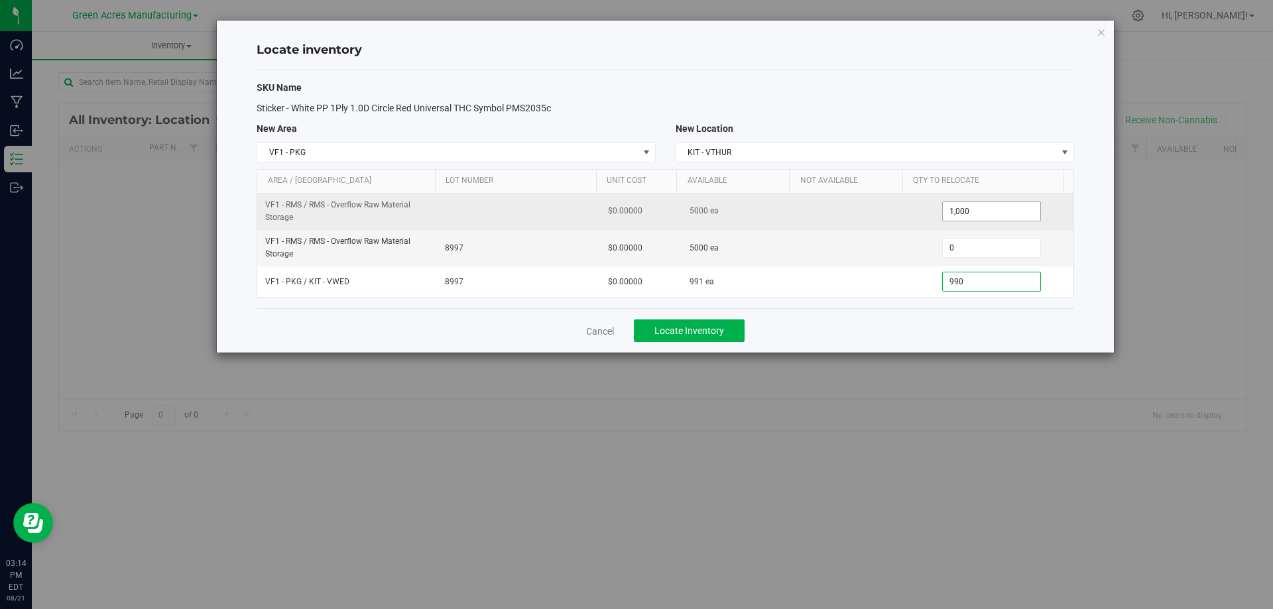
type input "9910"
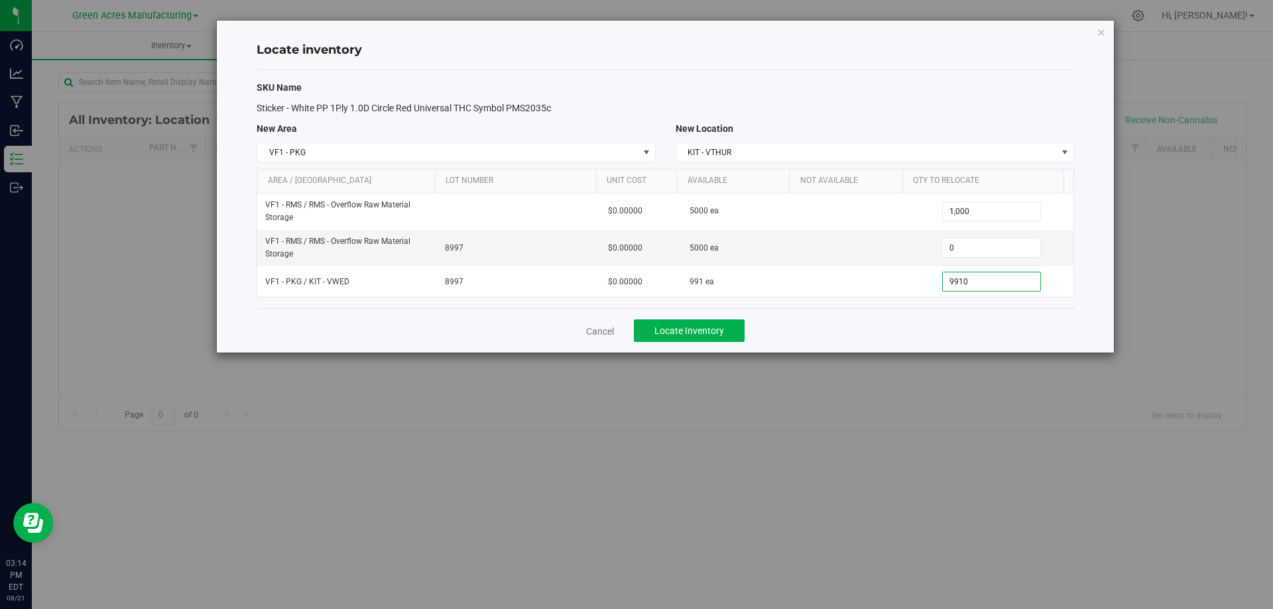
type input "991"
click at [896, 338] on div "Cancel Locate Inventory" at bounding box center [666, 330] width 818 height 44
click at [737, 330] on button "Locate Inventory" at bounding box center [689, 331] width 111 height 23
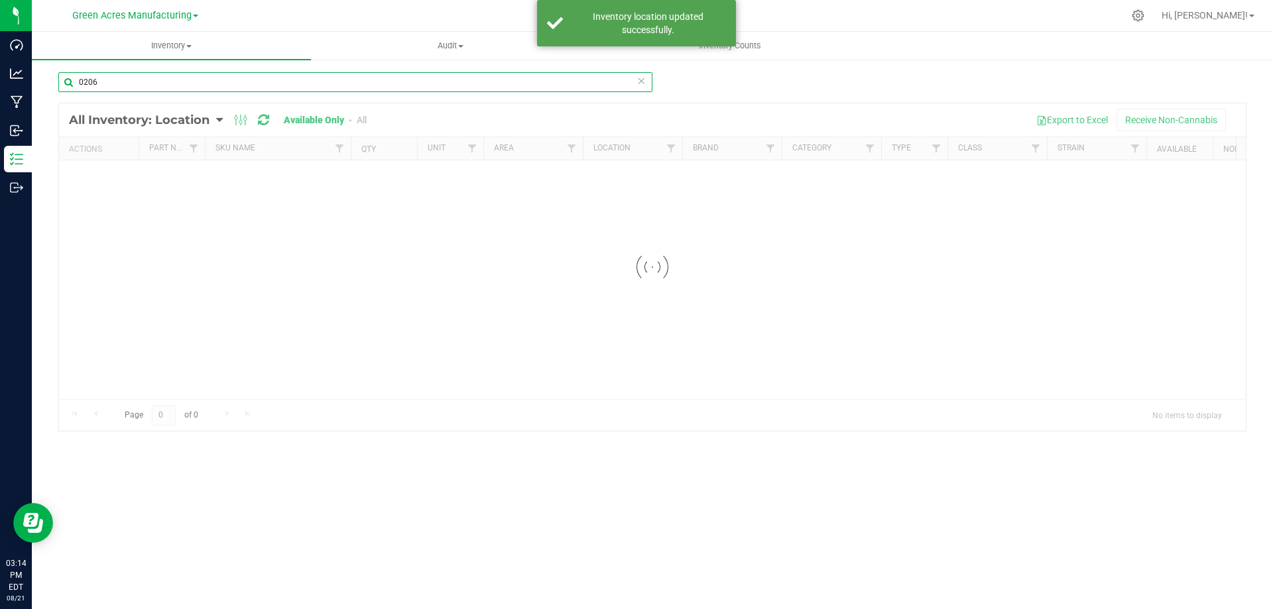
click at [215, 73] on input "0206" at bounding box center [355, 82] width 594 height 20
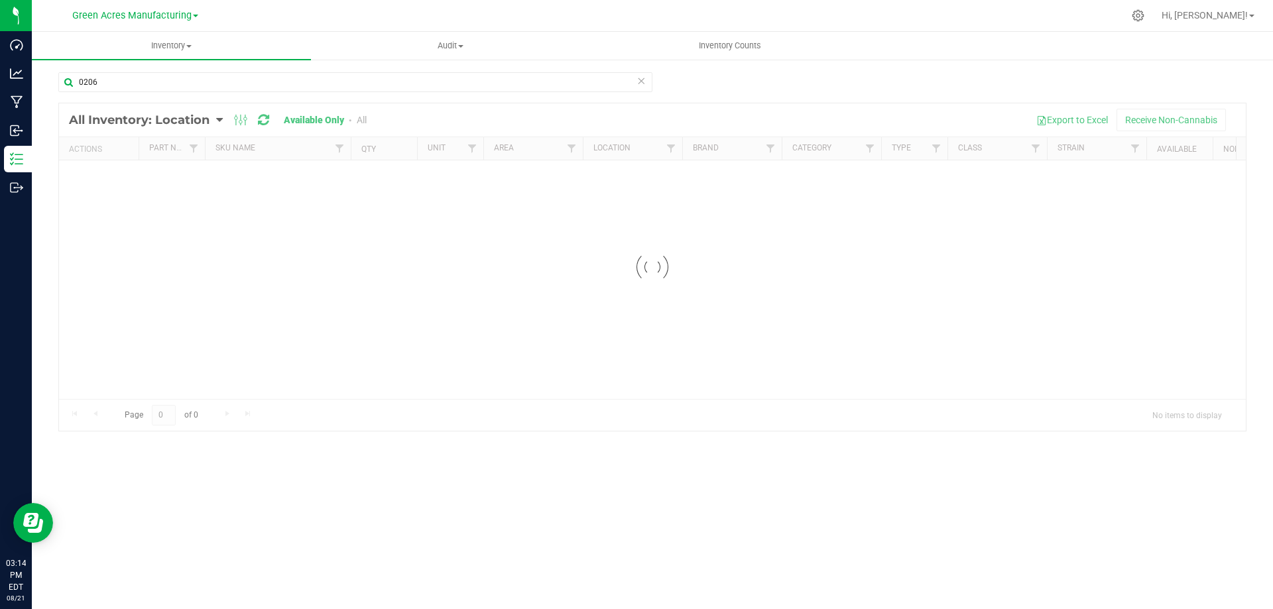
click at [198, 70] on div "0206 Loading... All Inventory: Location Item Summary Item (default) Item by Str…" at bounding box center [652, 265] width 1241 height 414
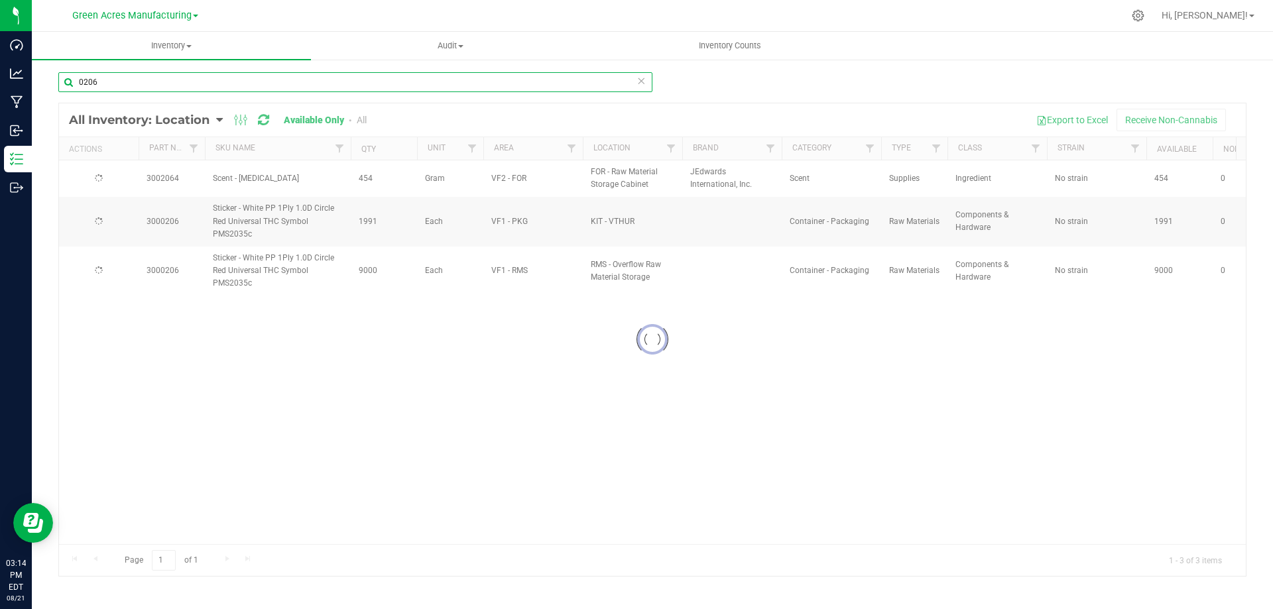
click at [201, 79] on input "0206" at bounding box center [355, 82] width 594 height 20
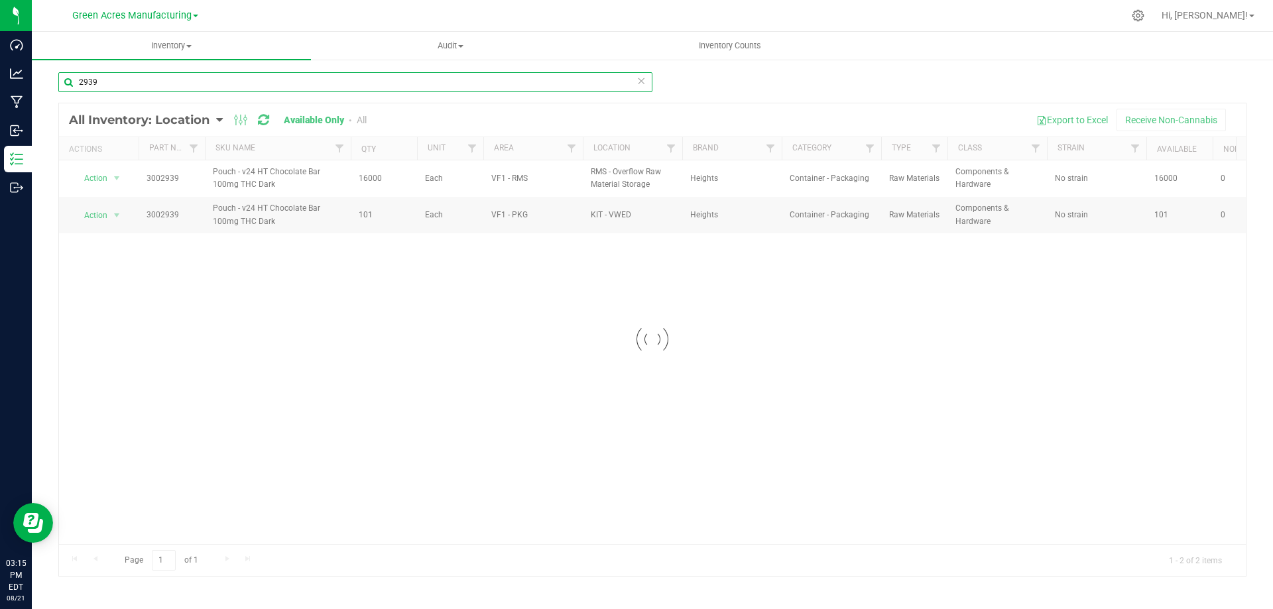
type input "2939"
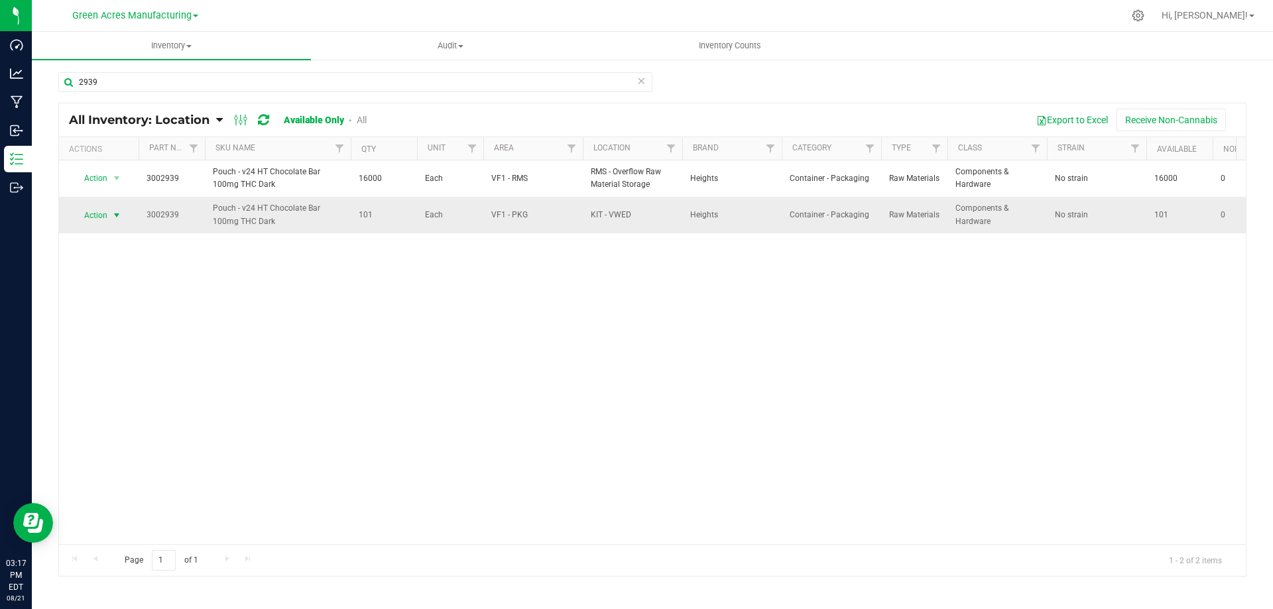
click at [121, 217] on span "select" at bounding box center [116, 215] width 11 height 11
click at [110, 296] on li "Locate inventory" at bounding box center [115, 296] width 85 height 20
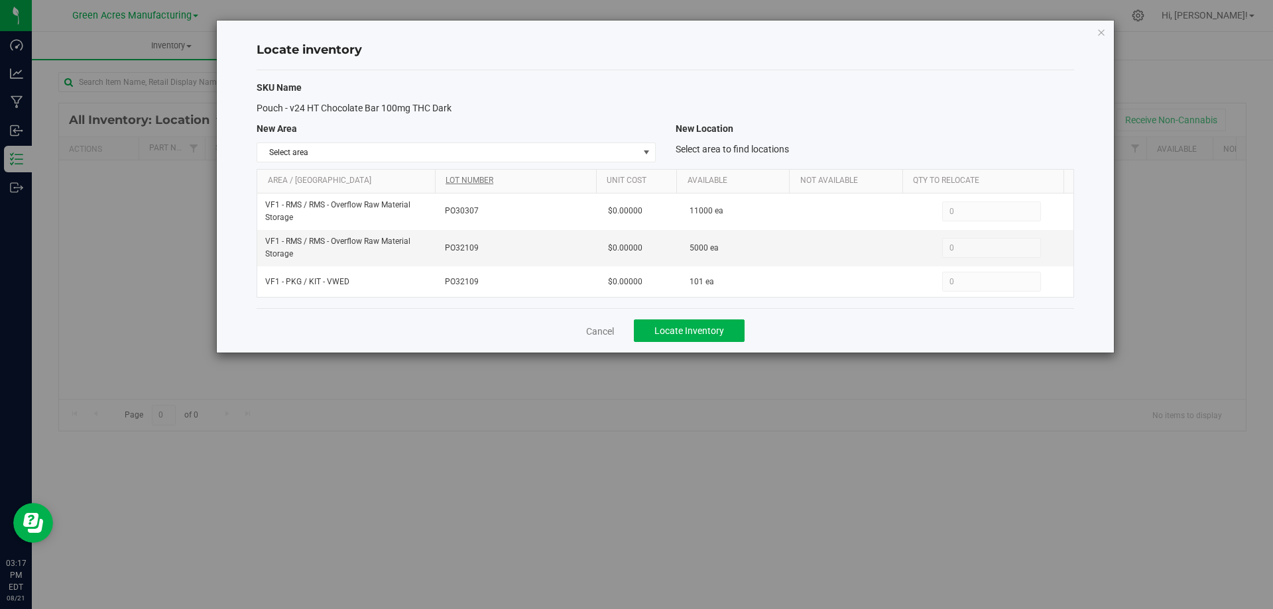
drag, startPoint x: 651, startPoint y: 253, endPoint x: 550, endPoint y: 180, distance: 123.9
drag, startPoint x: 550, startPoint y: 180, endPoint x: 141, endPoint y: 135, distance: 411.7
click at [93, 253] on div "Locate inventory SKU Name Pouch - v24 HT Chocolate Bar 100mg THC Dark New Area …" at bounding box center [641, 304] width 1283 height 609
click at [1100, 35] on icon "button" at bounding box center [1101, 32] width 9 height 16
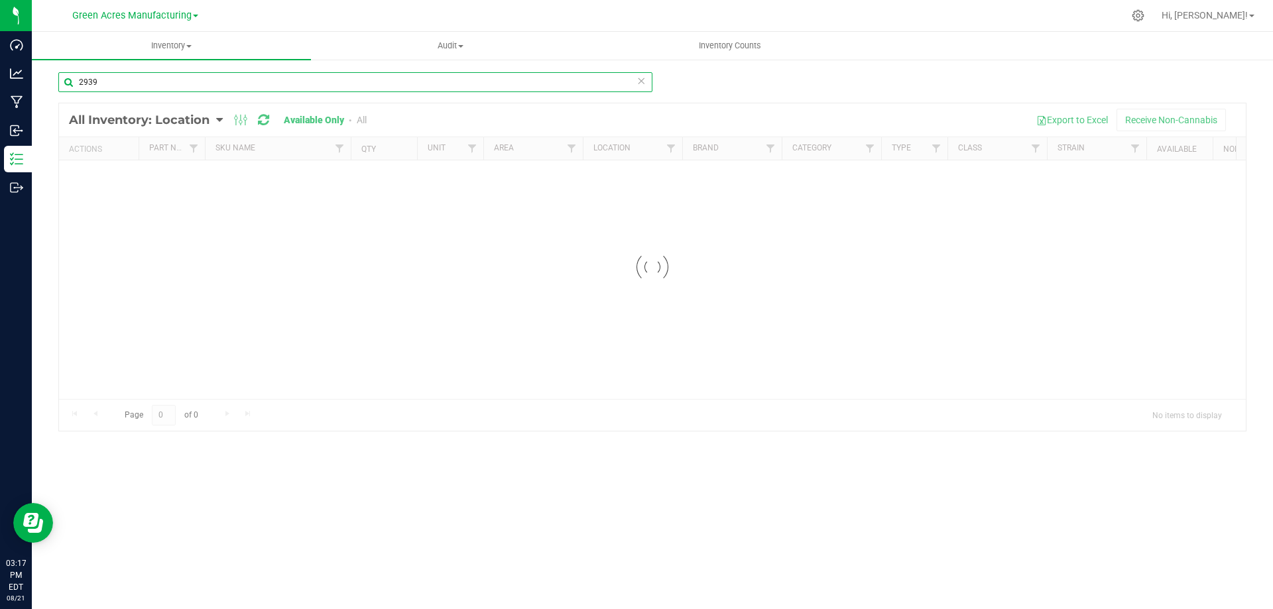
click at [218, 90] on input "2939" at bounding box center [355, 82] width 594 height 20
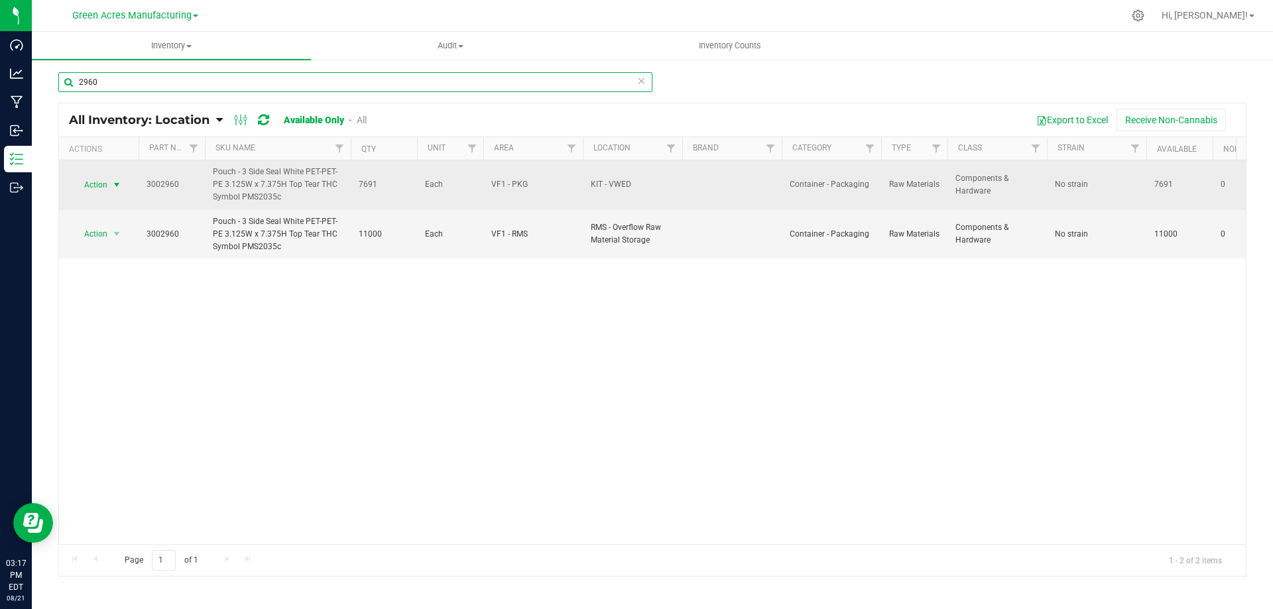
type input "2960"
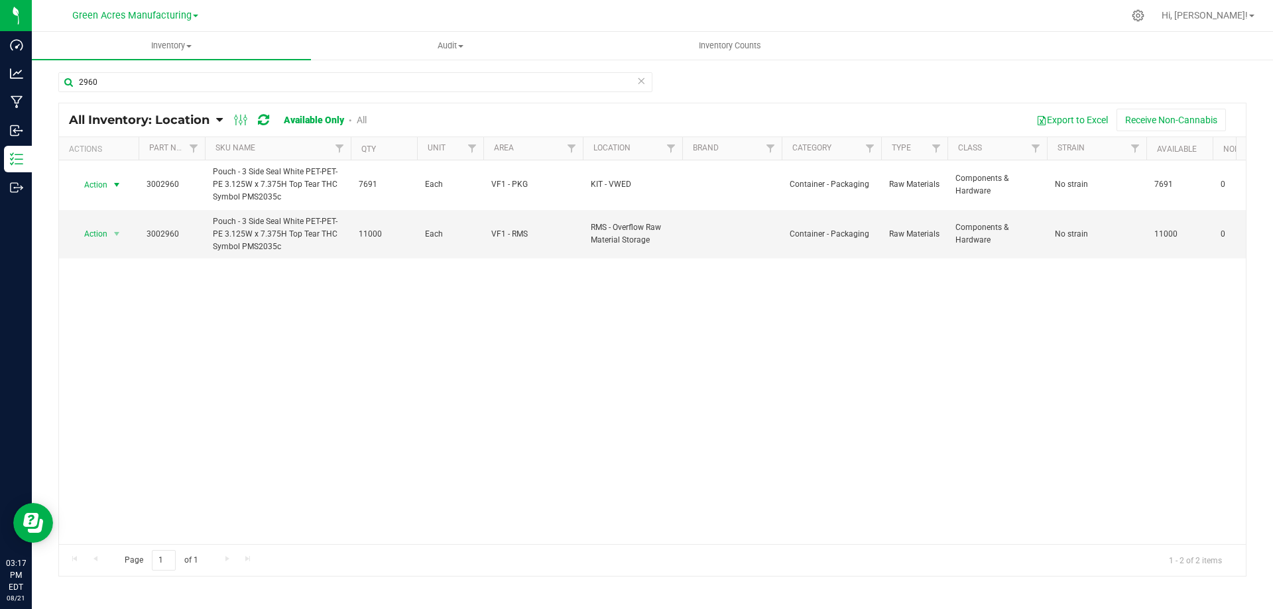
drag, startPoint x: 109, startPoint y: 186, endPoint x: 116, endPoint y: 233, distance: 47.5
click at [110, 186] on span "select" at bounding box center [117, 185] width 17 height 19
click at [120, 263] on li "Locate inventory" at bounding box center [115, 266] width 85 height 20
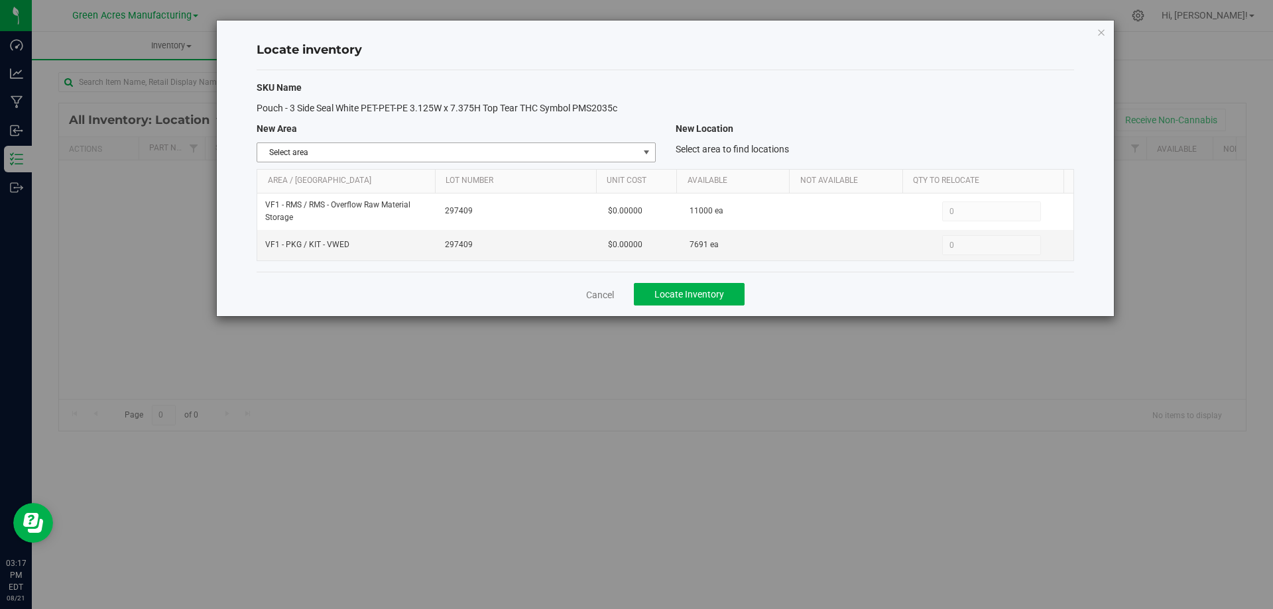
click at [648, 147] on span "select" at bounding box center [646, 152] width 11 height 11
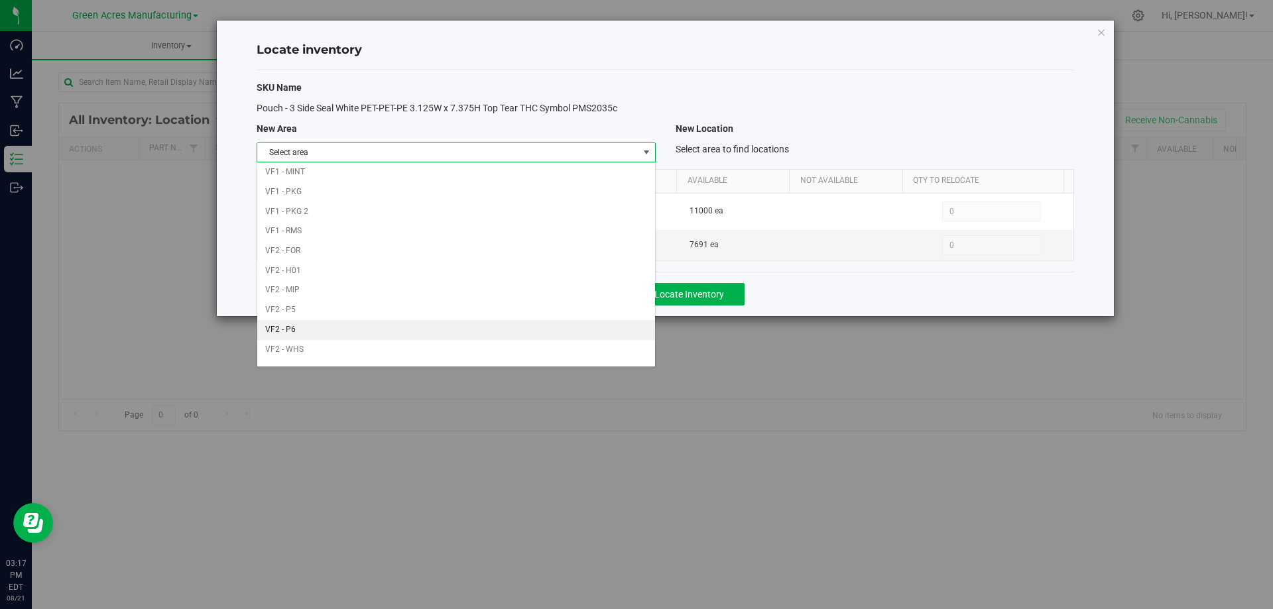
scroll to position [649, 0]
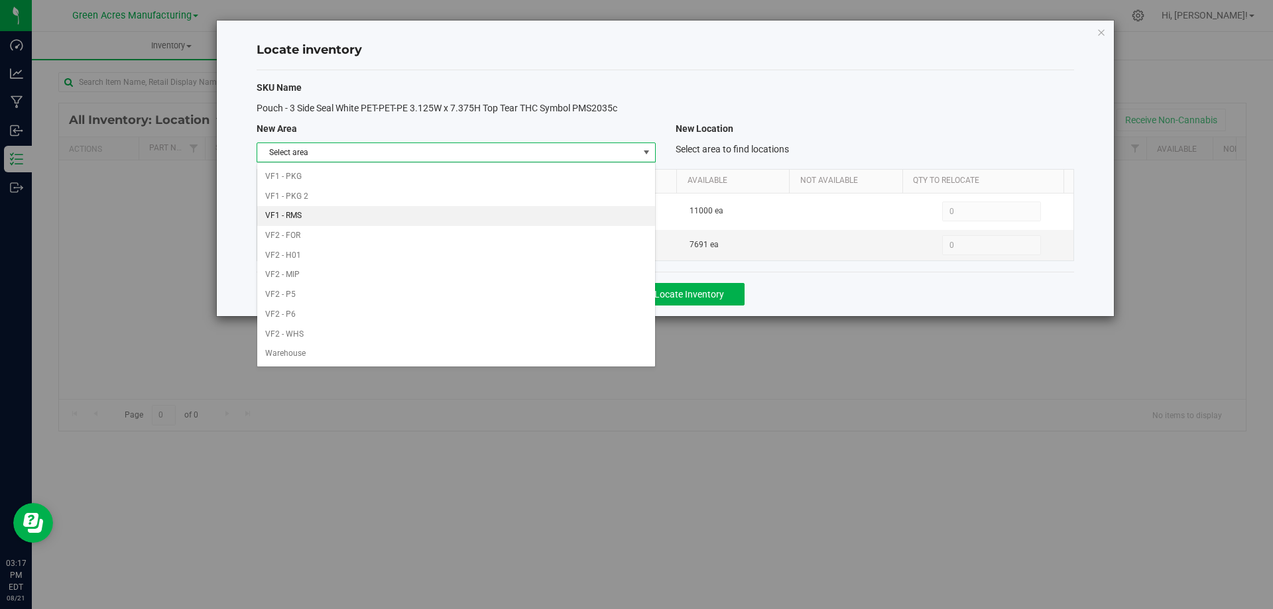
click at [448, 208] on li "VF1 - RMS" at bounding box center [455, 216] width 397 height 20
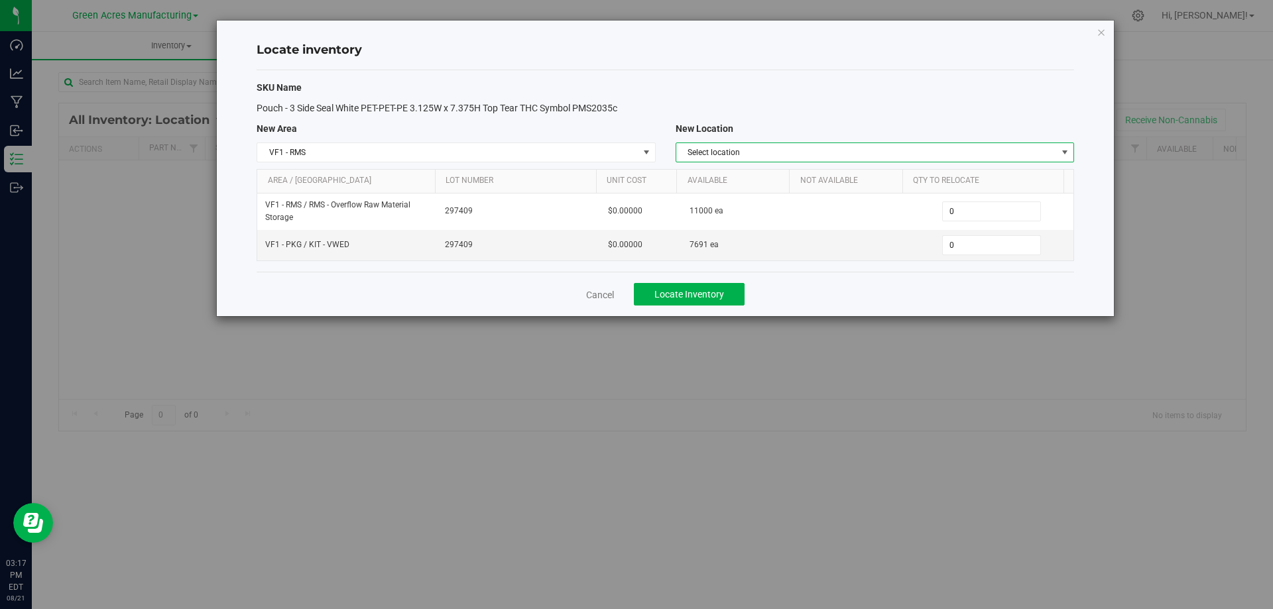
click at [893, 147] on span "Select location" at bounding box center [866, 152] width 381 height 19
click at [829, 173] on li "RMS - Overflow Raw Material Storage" at bounding box center [874, 175] width 397 height 20
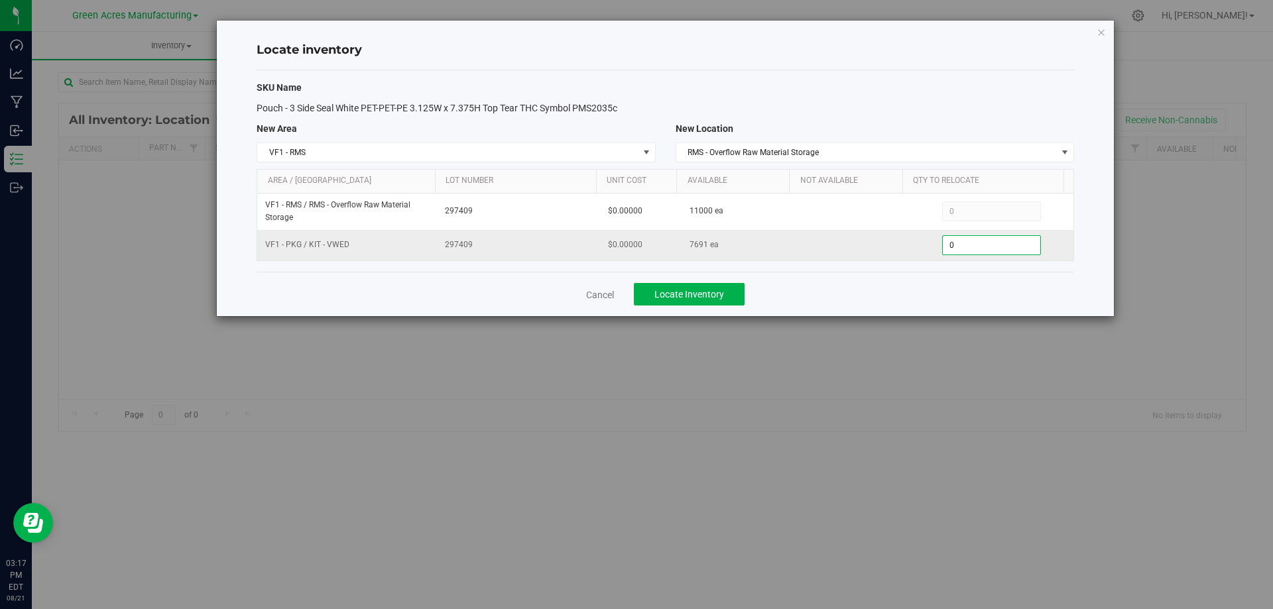
click at [989, 245] on span "0 0" at bounding box center [991, 245] width 99 height 20
click at [991, 245] on input "0" at bounding box center [991, 245] width 97 height 19
type input "2817"
type input "2,817"
click at [948, 306] on div "Cancel Locate Inventory" at bounding box center [666, 294] width 818 height 44
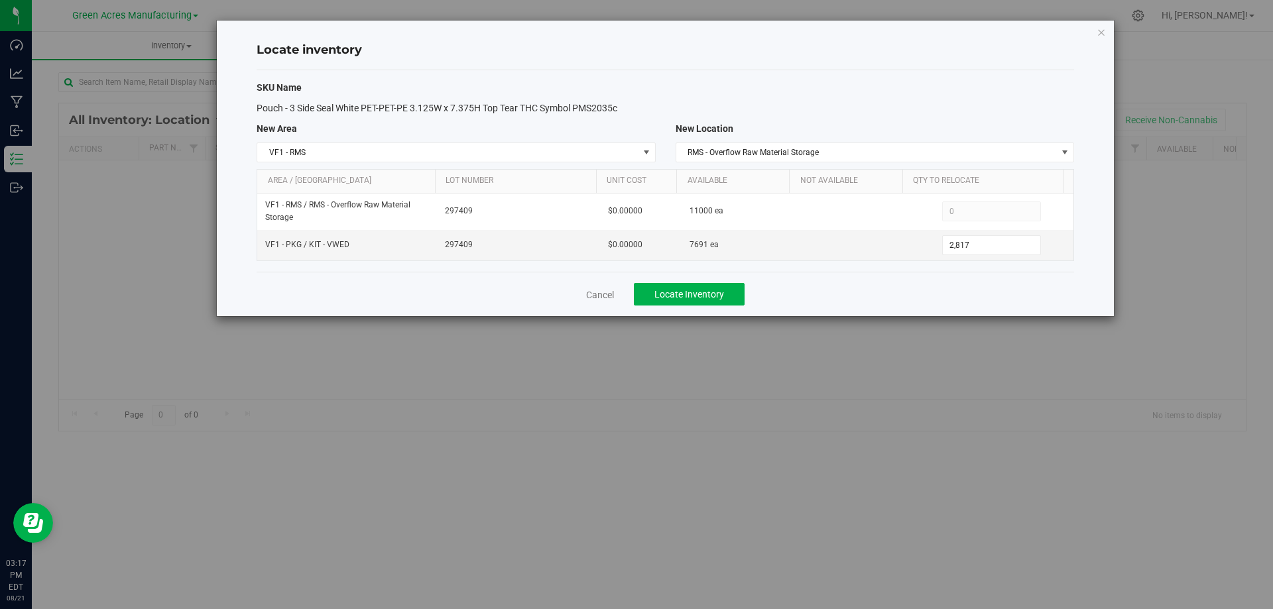
click at [694, 279] on div "Cancel Locate Inventory" at bounding box center [666, 294] width 818 height 44
click at [696, 290] on span "Locate Inventory" at bounding box center [690, 294] width 70 height 11
